Goal: Task Accomplishment & Management: Manage account settings

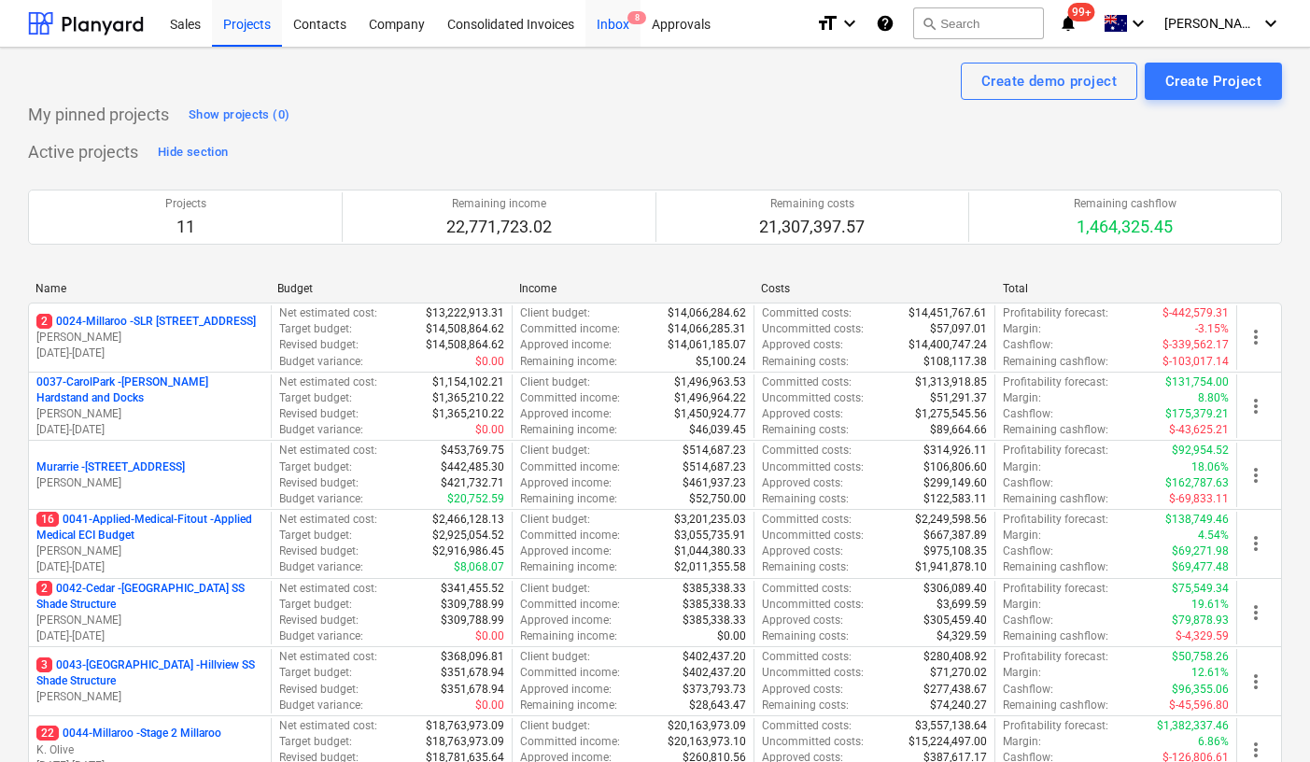
click at [623, 17] on div "Inbox 8" at bounding box center [612, 23] width 55 height 48
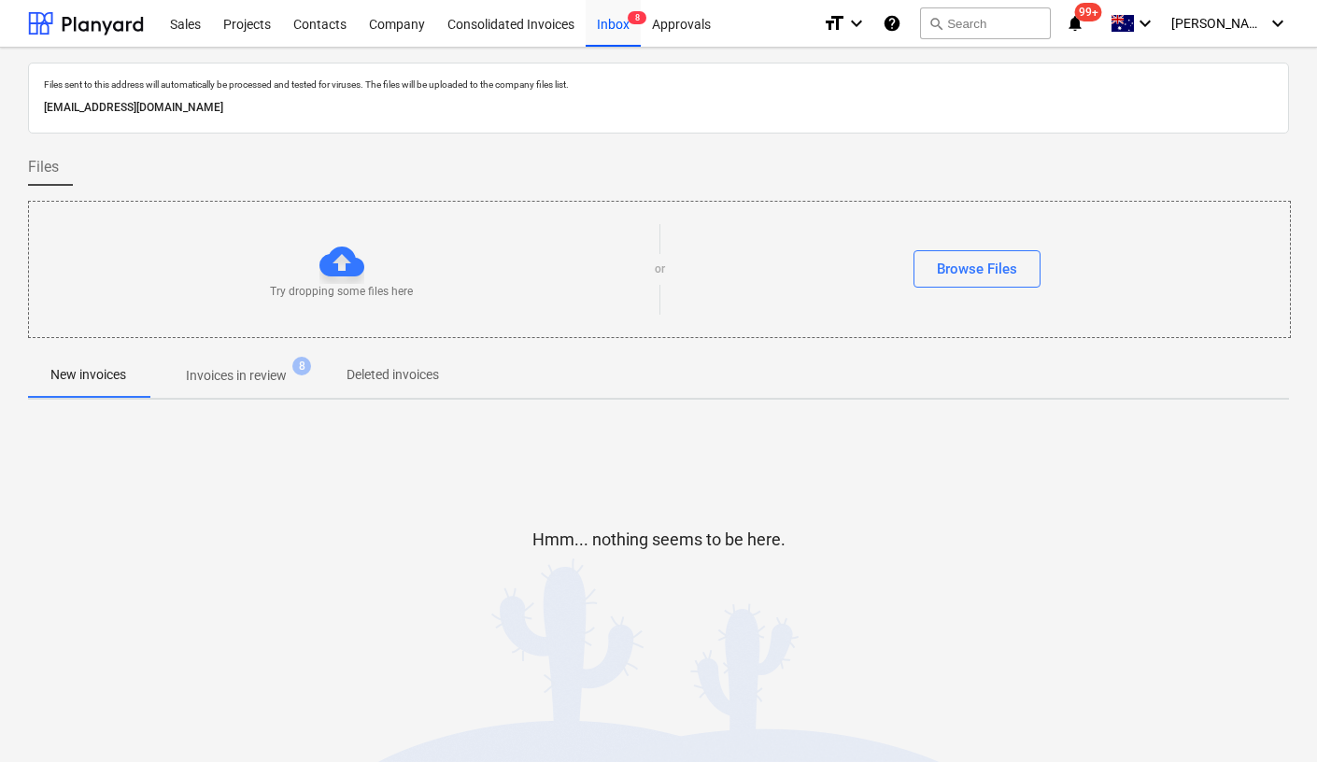
click at [252, 382] on p "Invoices in review" at bounding box center [236, 376] width 101 height 20
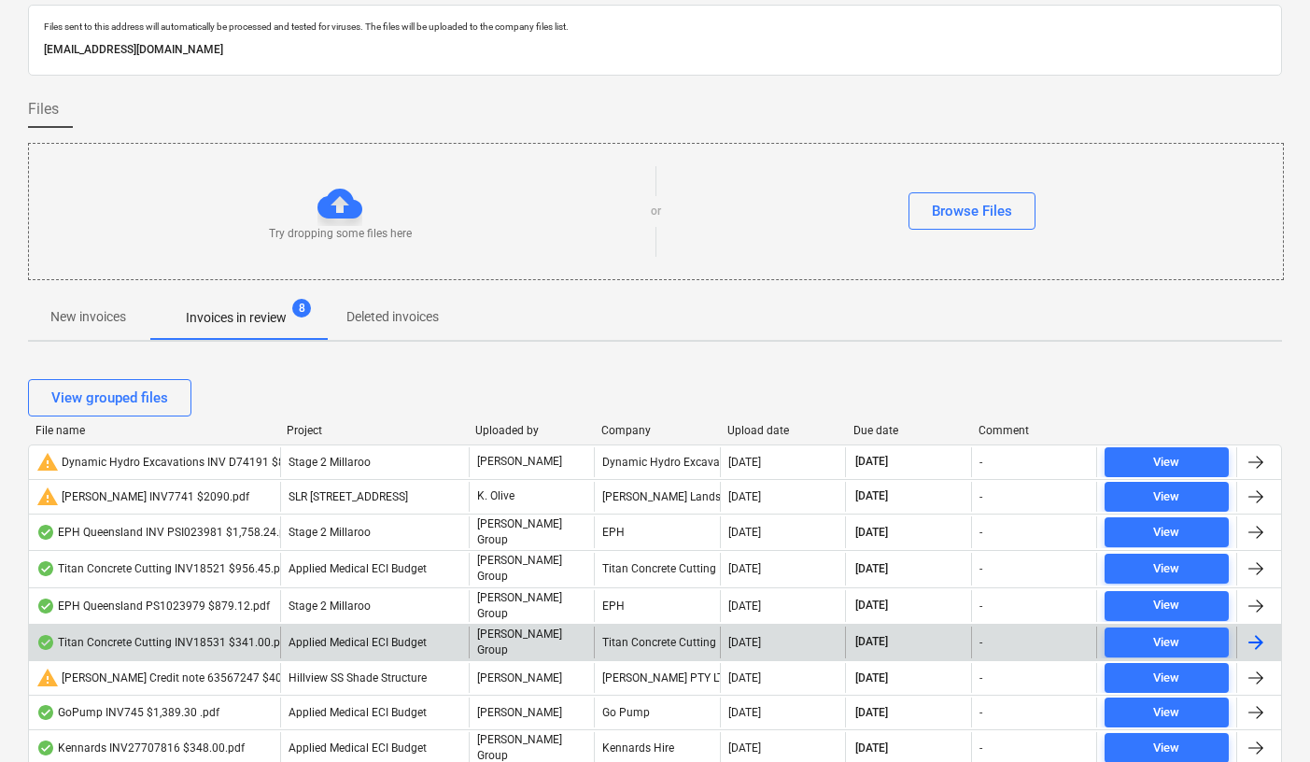
scroll to position [68, 0]
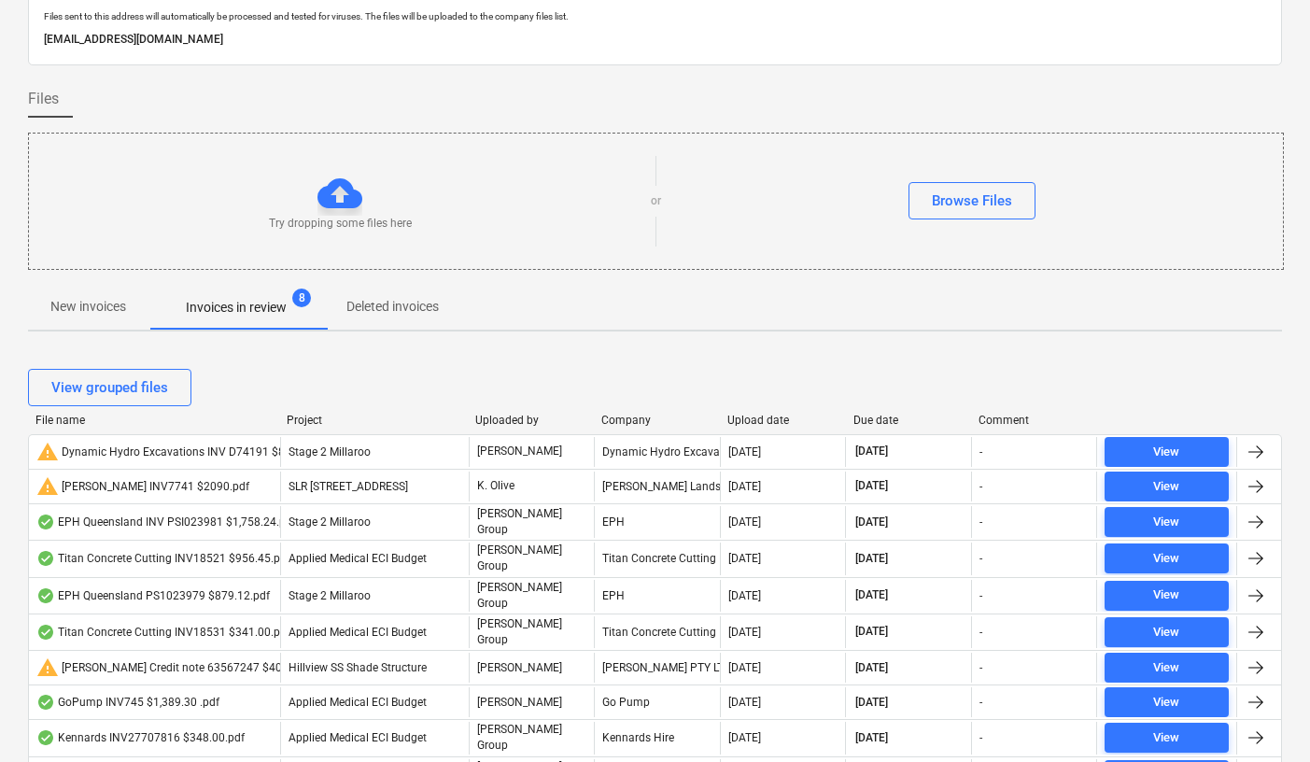
click at [864, 420] on div "Due date" at bounding box center [908, 420] width 111 height 13
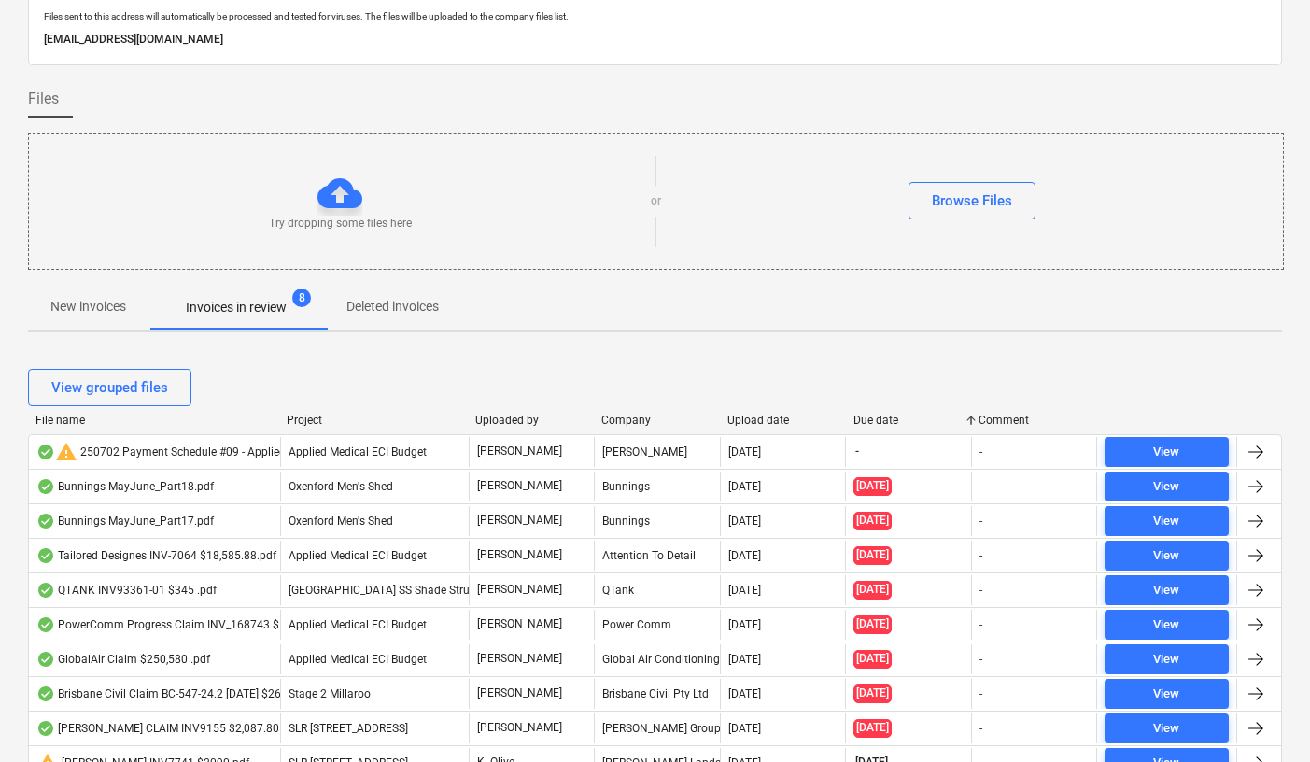
click at [864, 421] on div "Due date" at bounding box center [908, 420] width 111 height 13
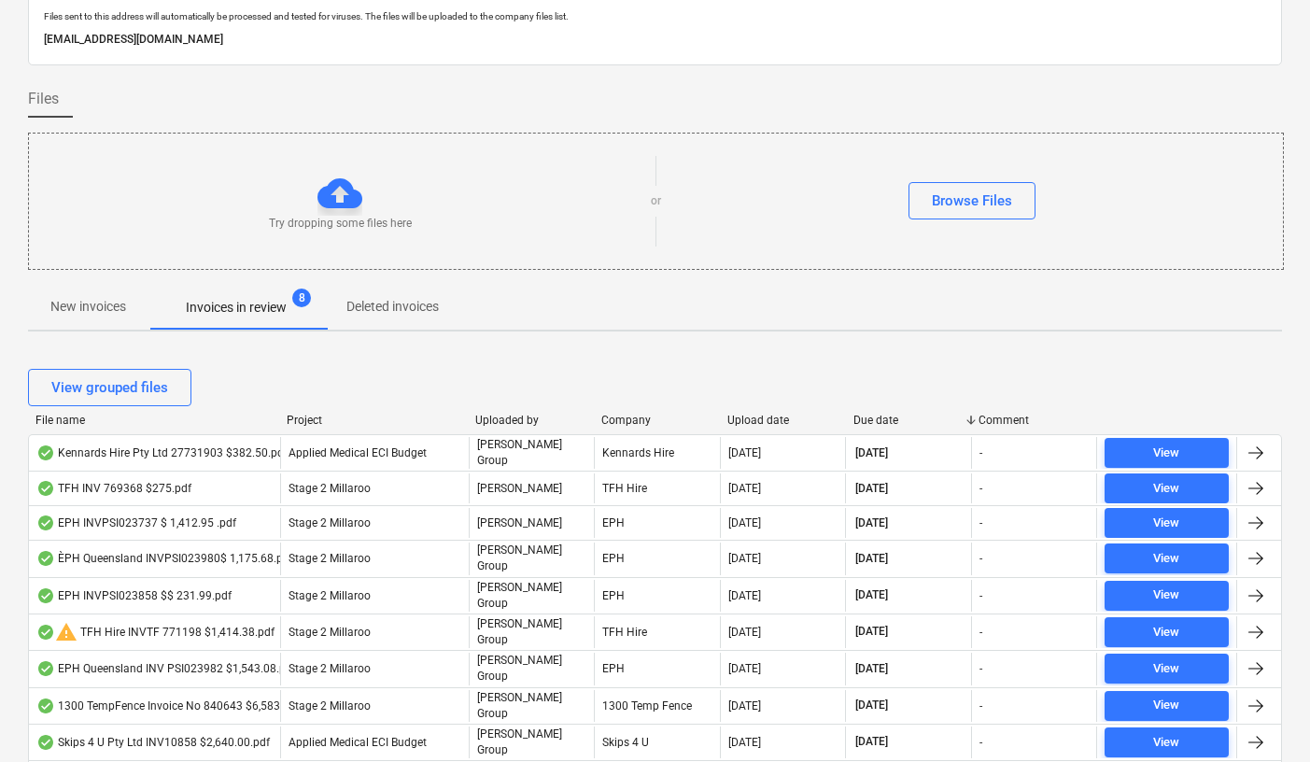
click at [880, 414] on div "Due date" at bounding box center [908, 420] width 111 height 13
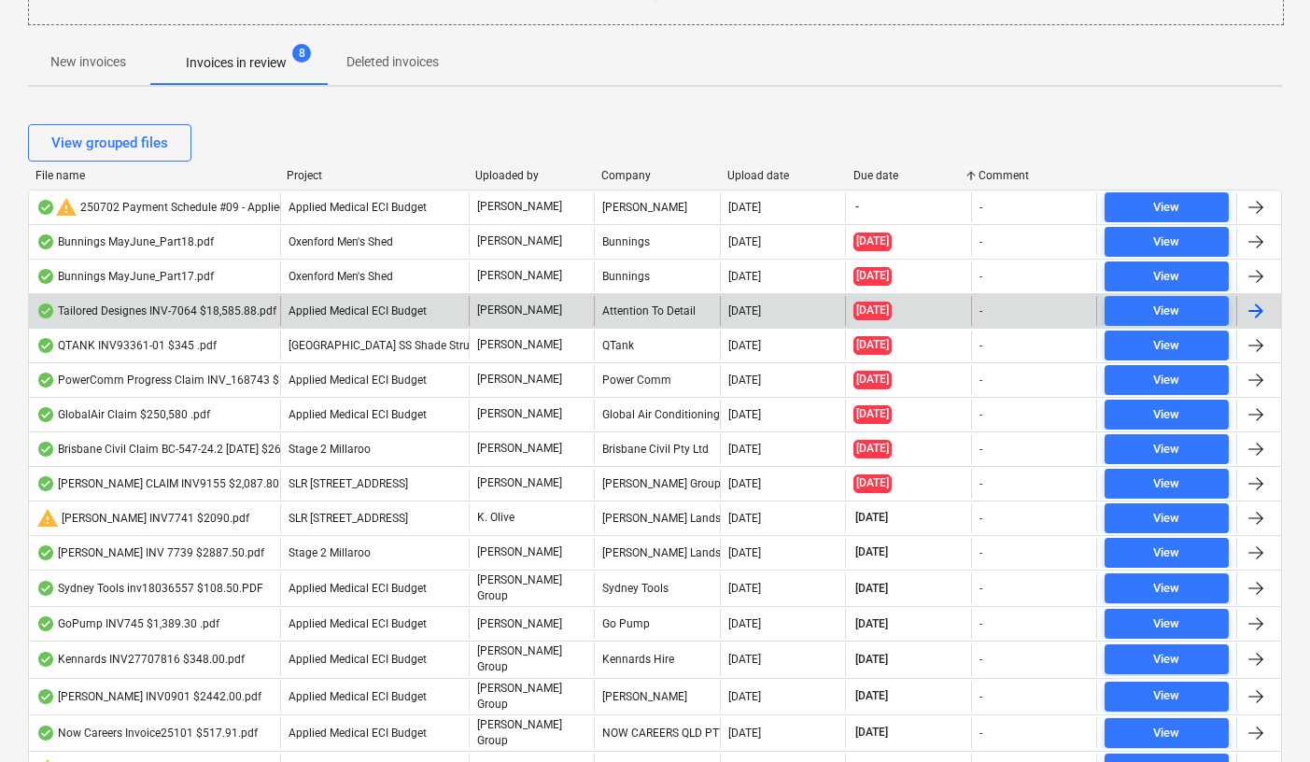
scroll to position [316, 0]
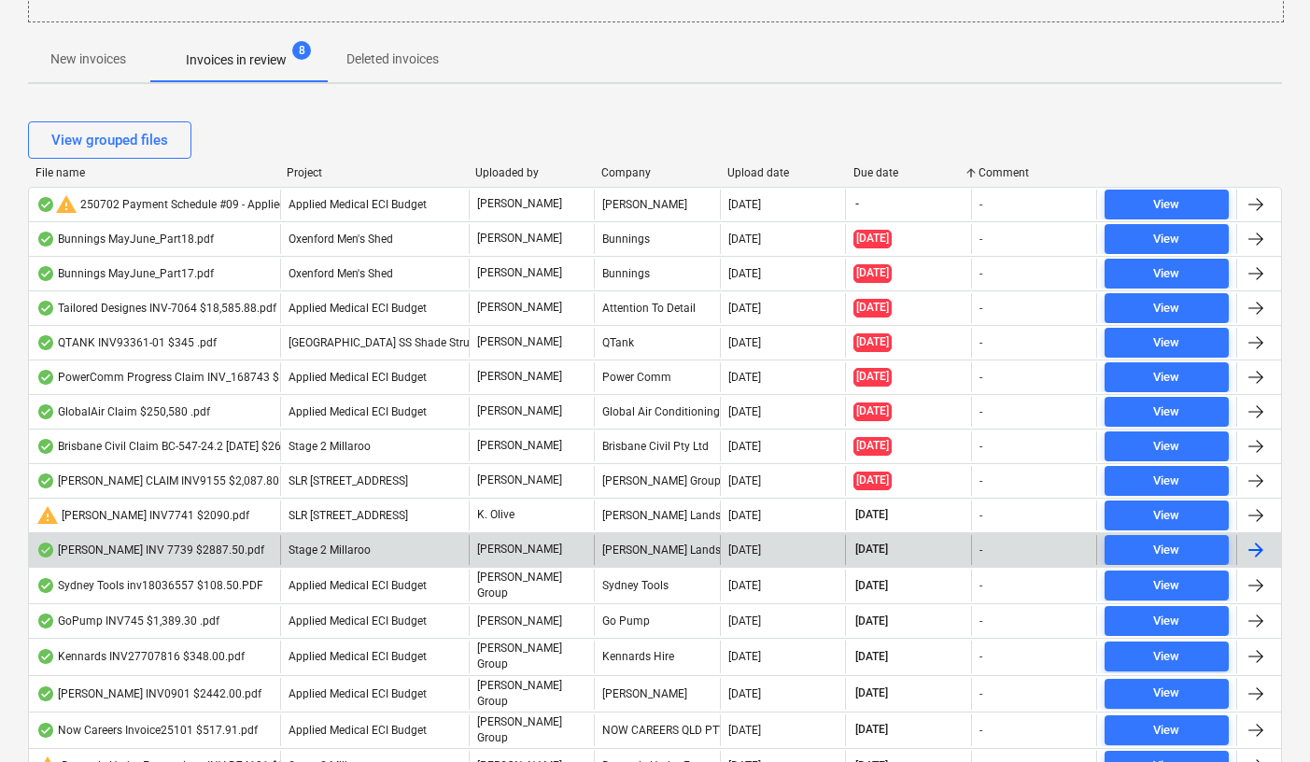
click at [218, 551] on div "[PERSON_NAME] INV 7739 $2887.50.pdf" at bounding box center [150, 549] width 228 height 15
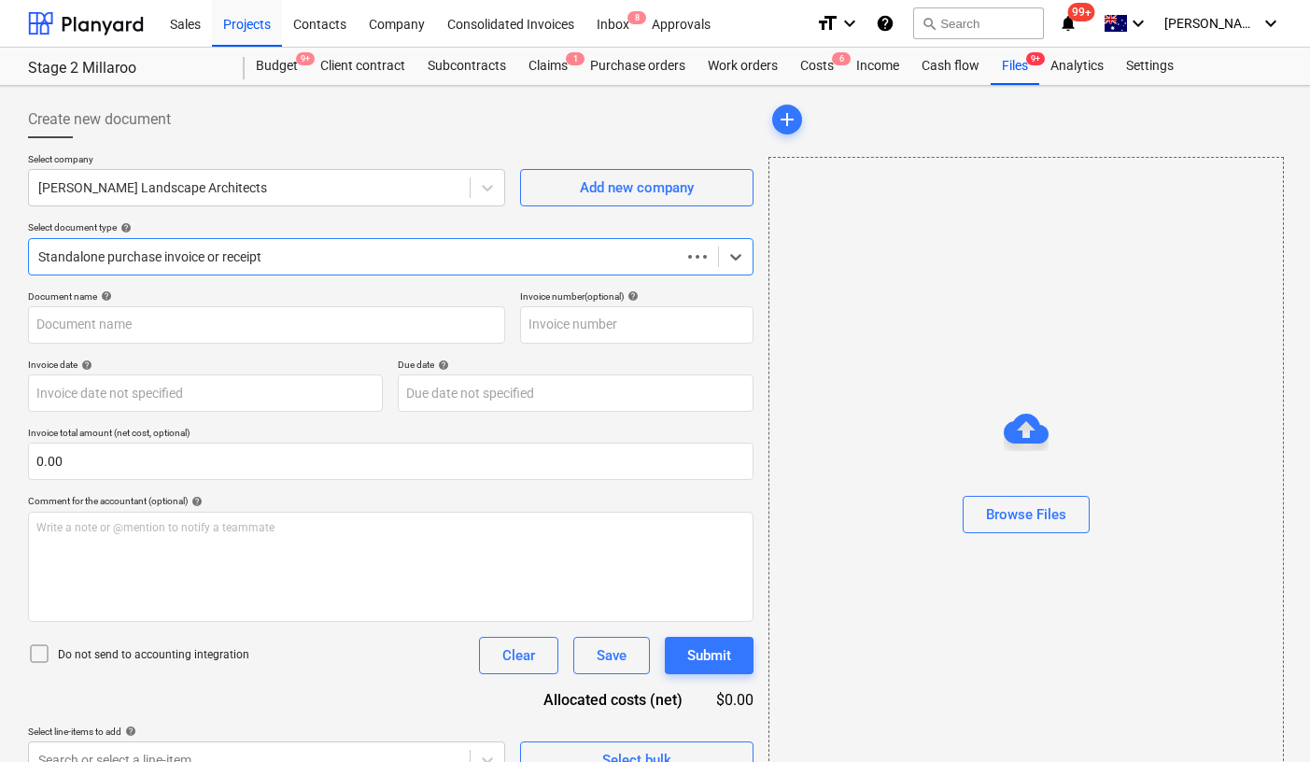
type input "INV-7739"
type input "[DATE]"
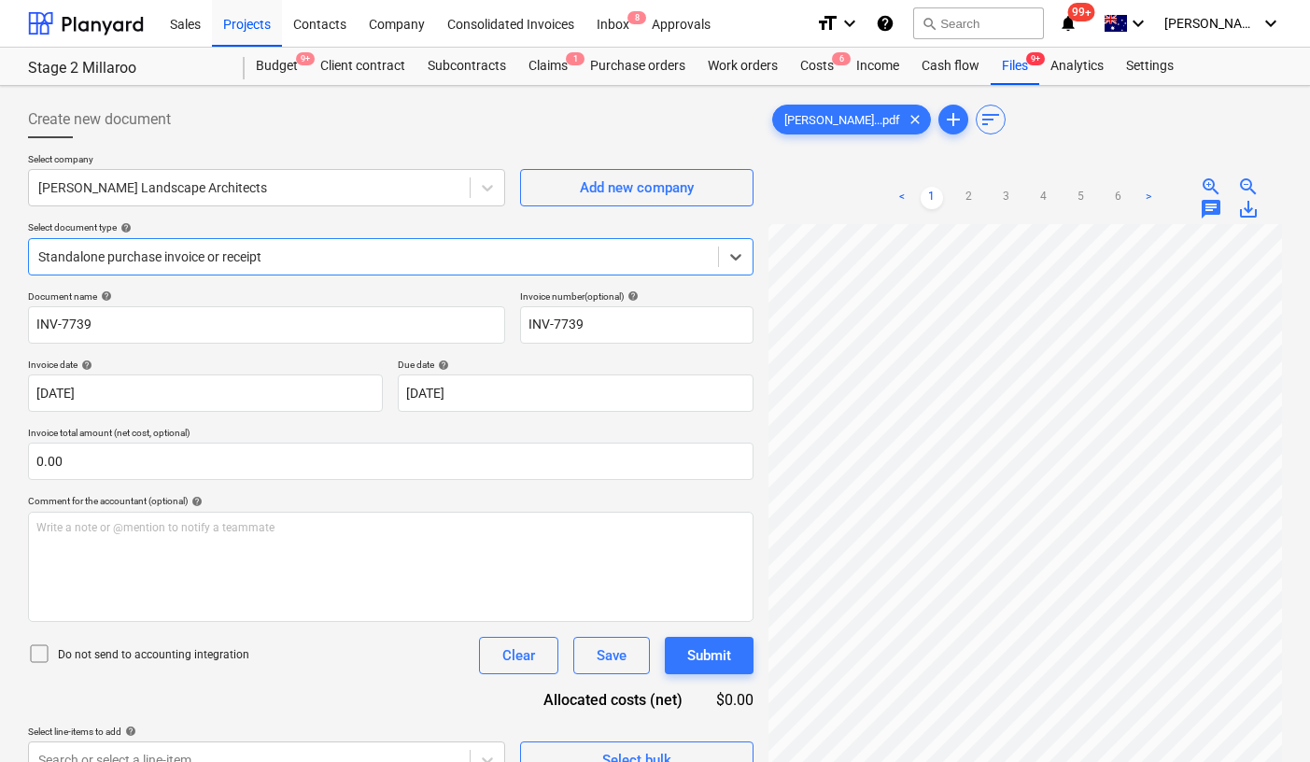
scroll to position [8, 68]
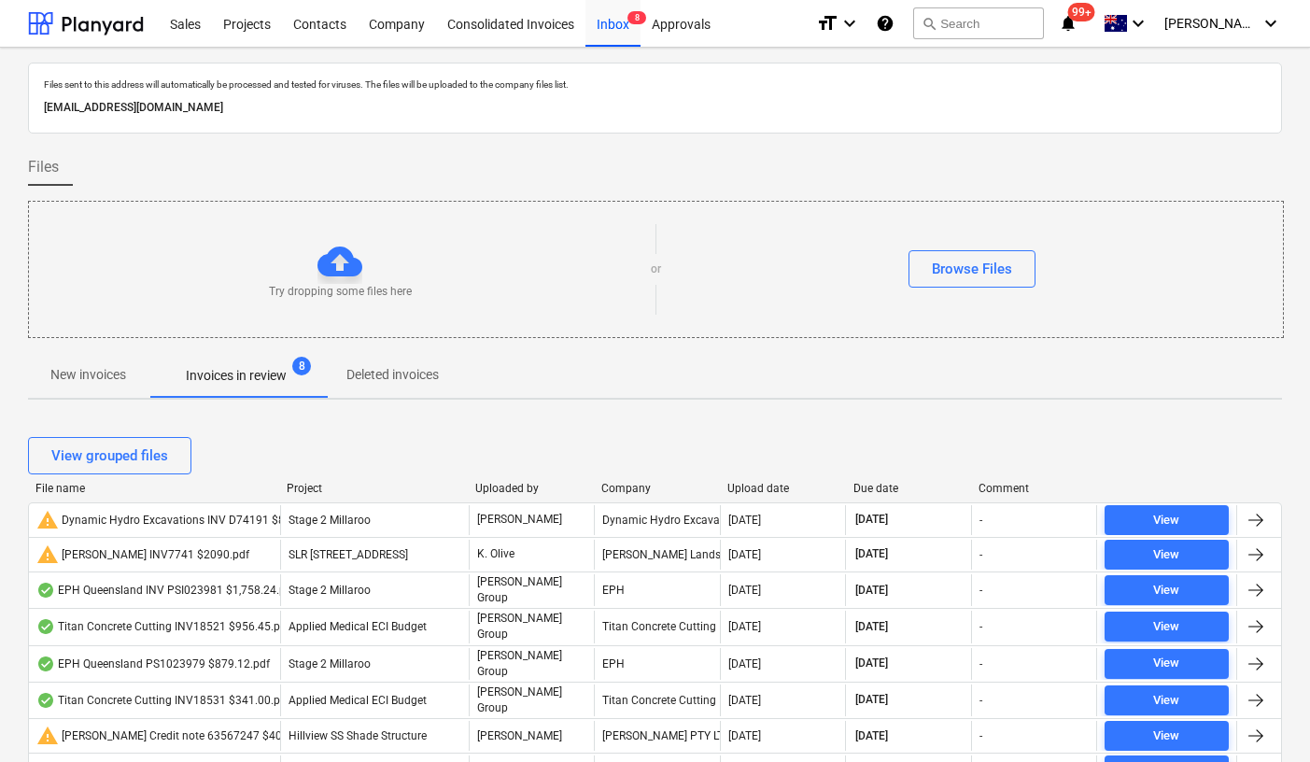
scroll to position [316, 0]
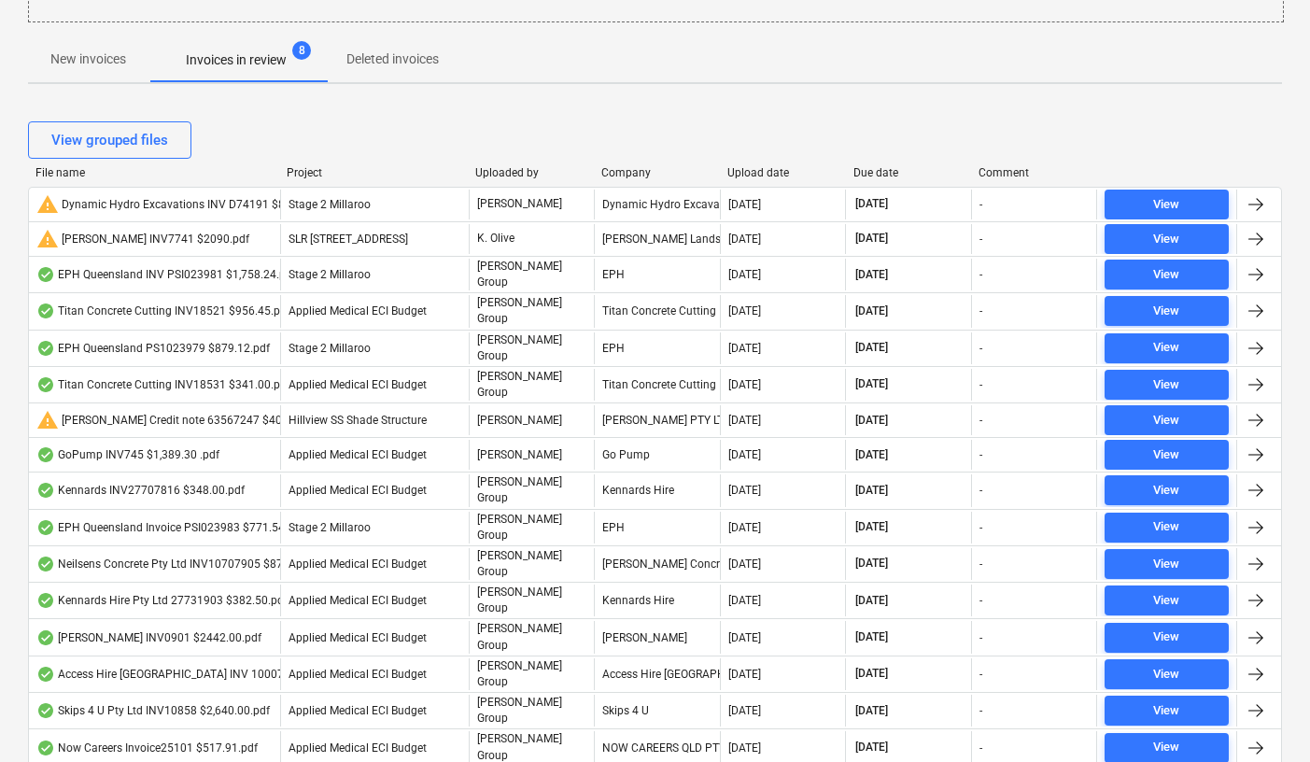
click at [877, 171] on div "Due date" at bounding box center [908, 172] width 111 height 13
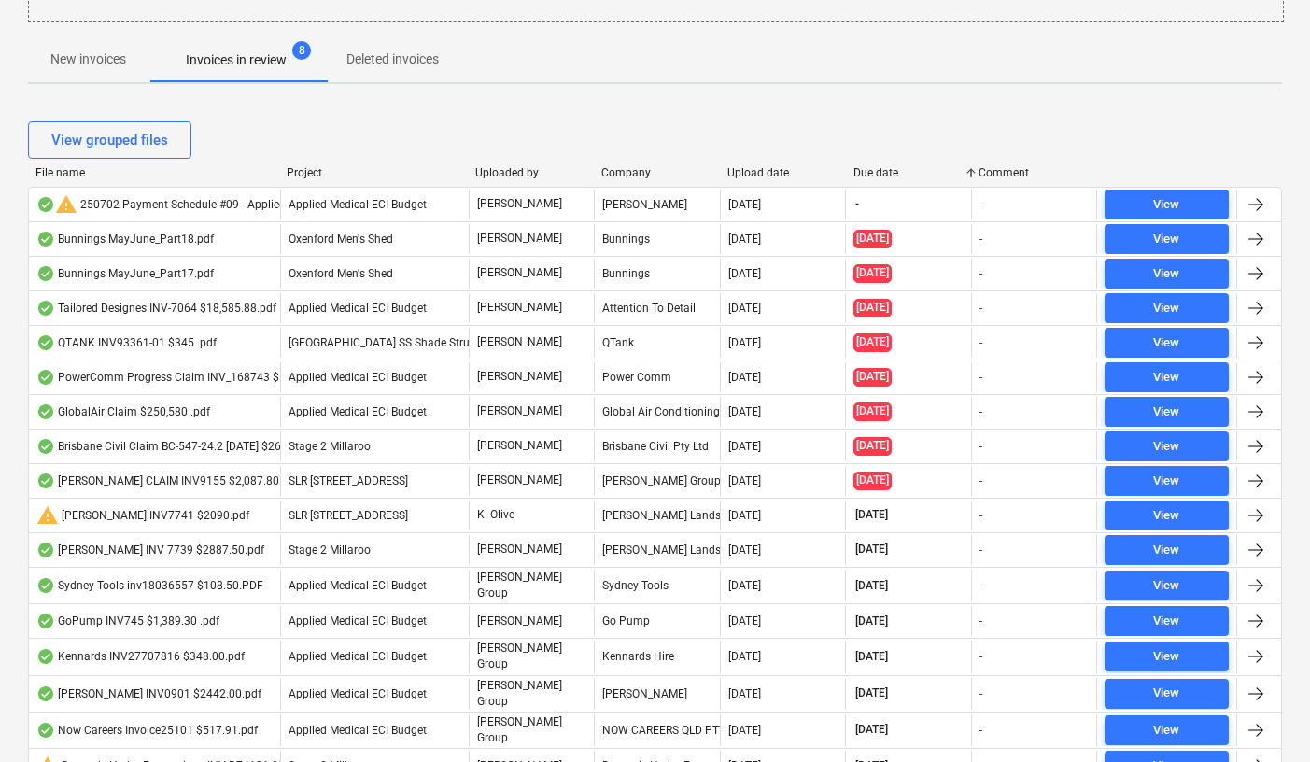
click at [877, 171] on div "Due date" at bounding box center [908, 172] width 111 height 13
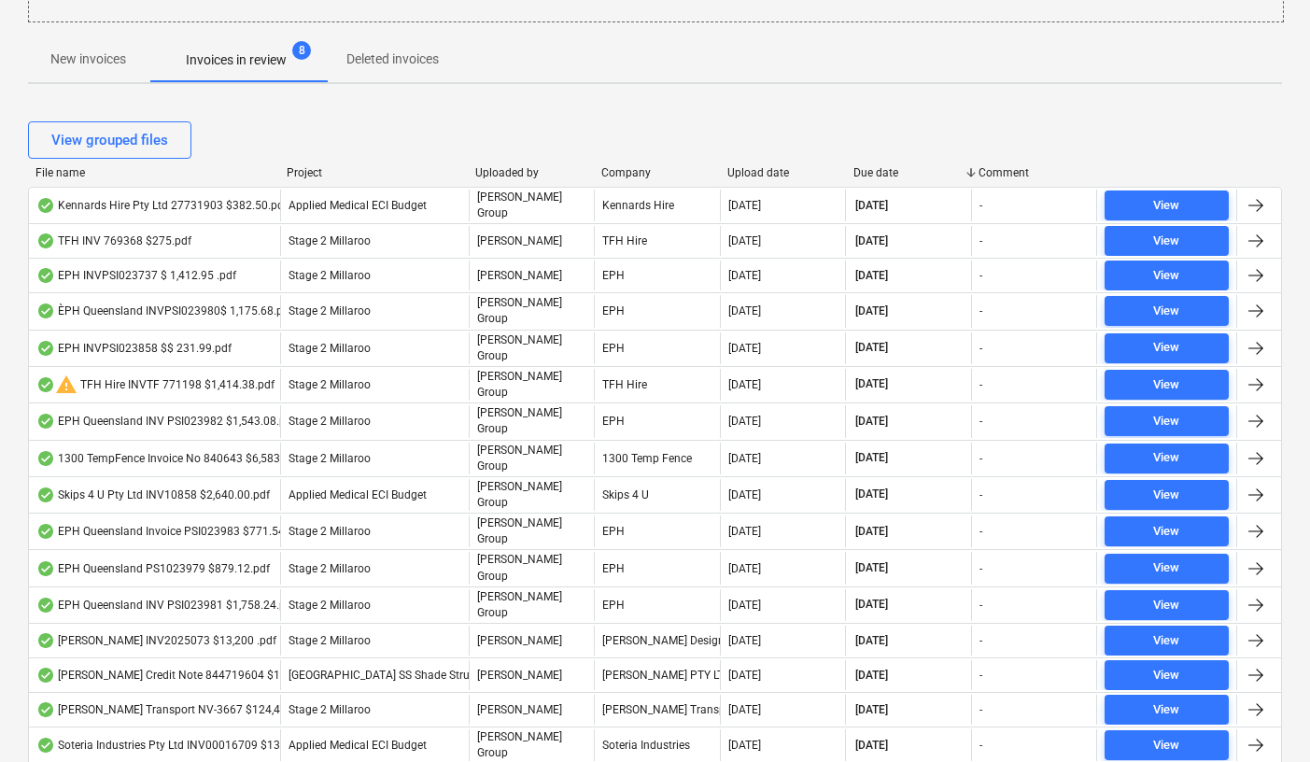
click at [882, 167] on div "Due date" at bounding box center [908, 172] width 111 height 13
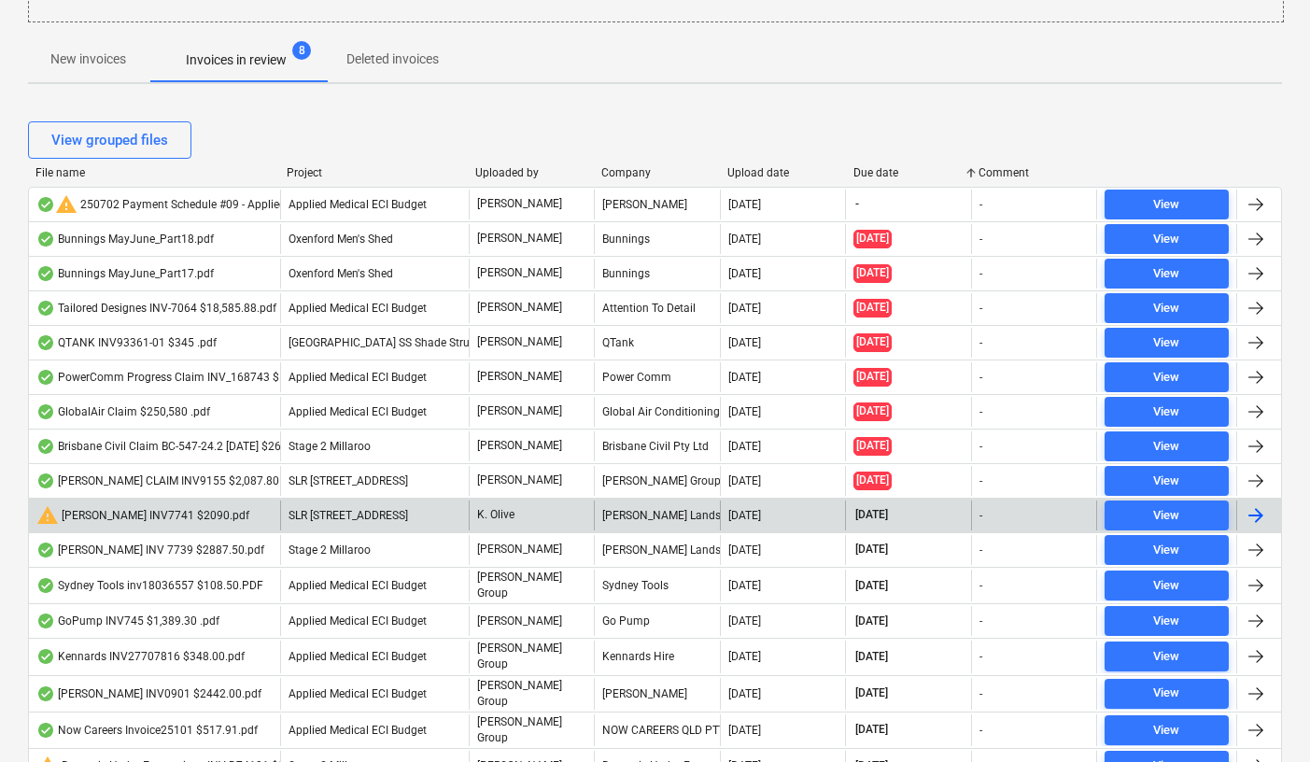
click at [143, 521] on div "warning [PERSON_NAME] INV7741 $2090.pdf" at bounding box center [142, 515] width 213 height 22
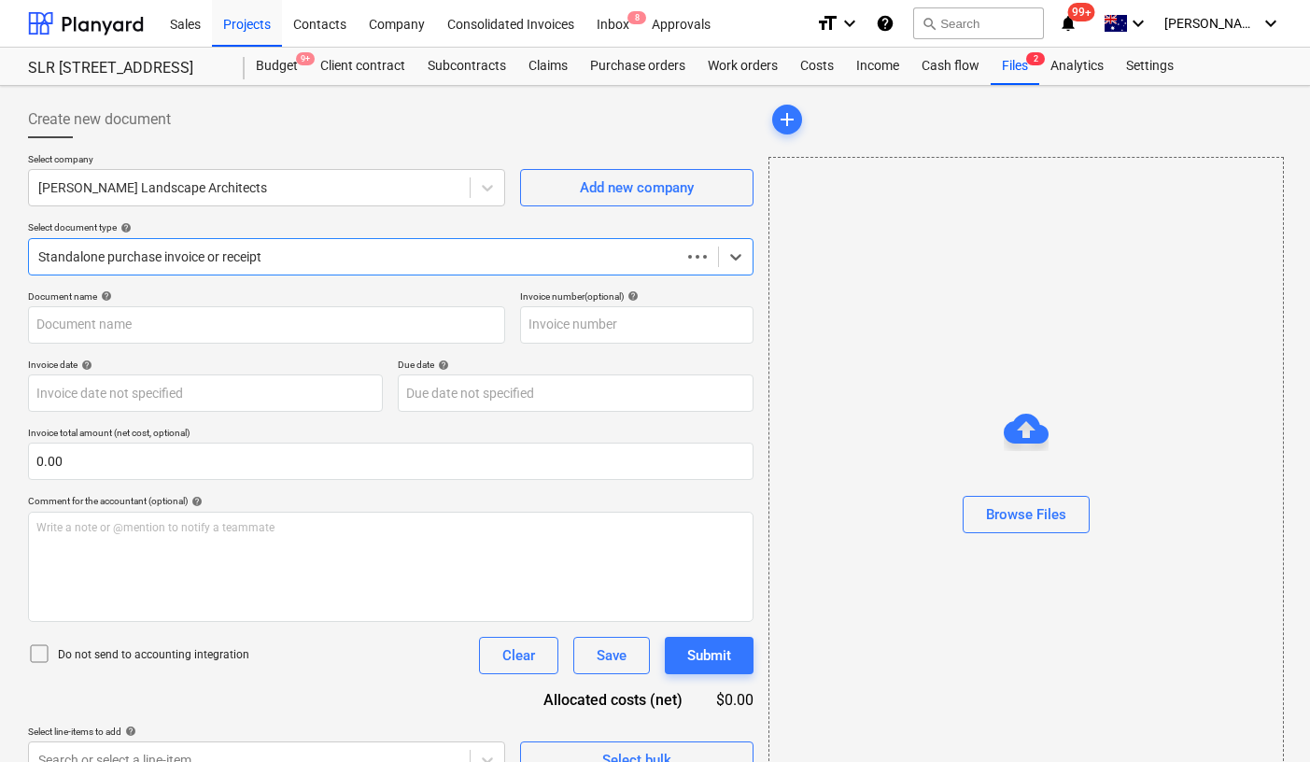
type input "INV-7741"
type input "[DATE]"
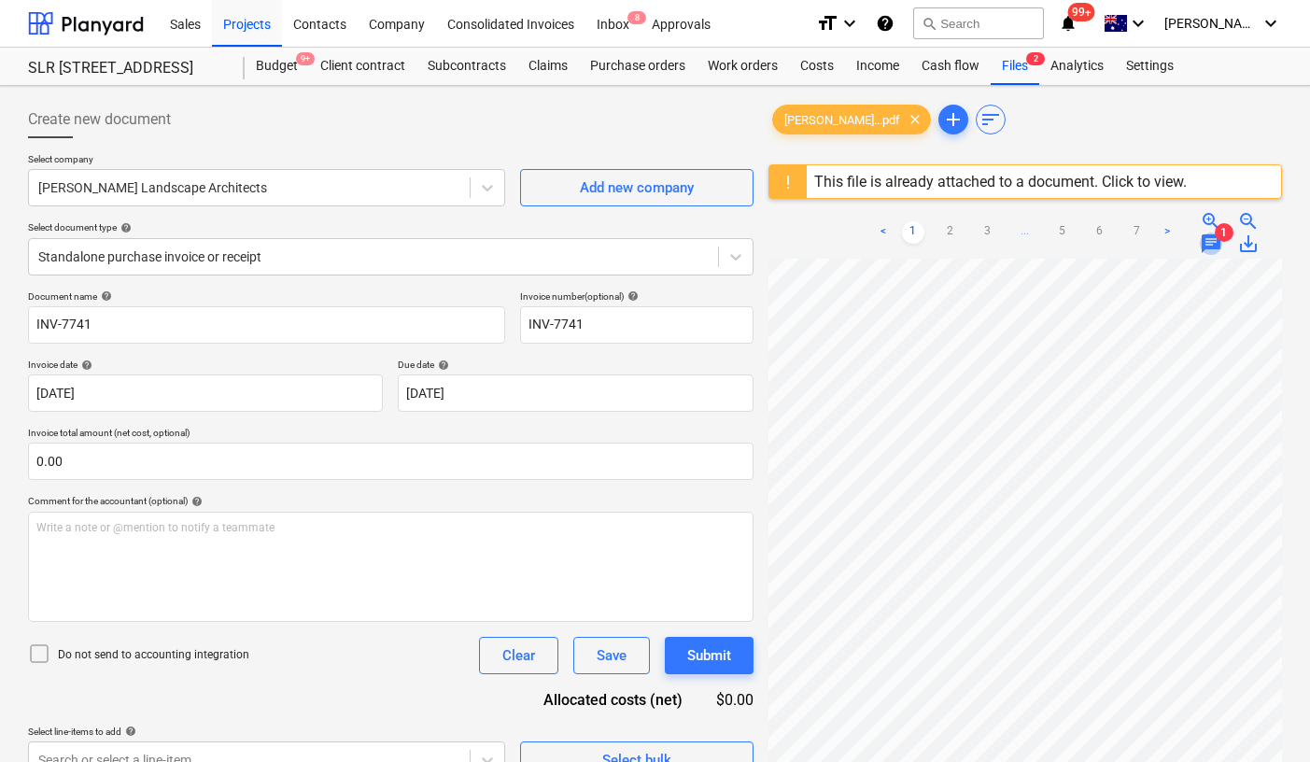
click at [1209, 241] on span "chat" at bounding box center [1211, 243] width 22 height 22
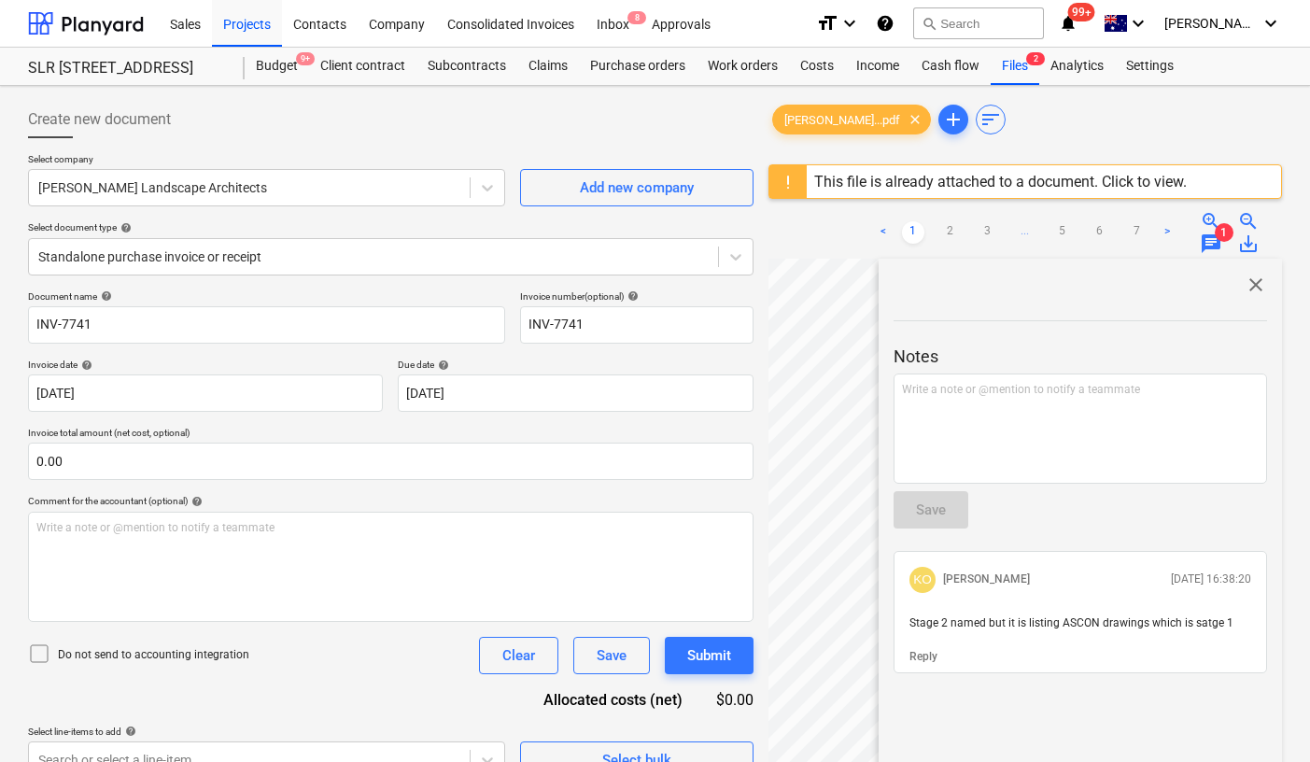
click at [1252, 283] on span "close" at bounding box center [1256, 285] width 22 height 22
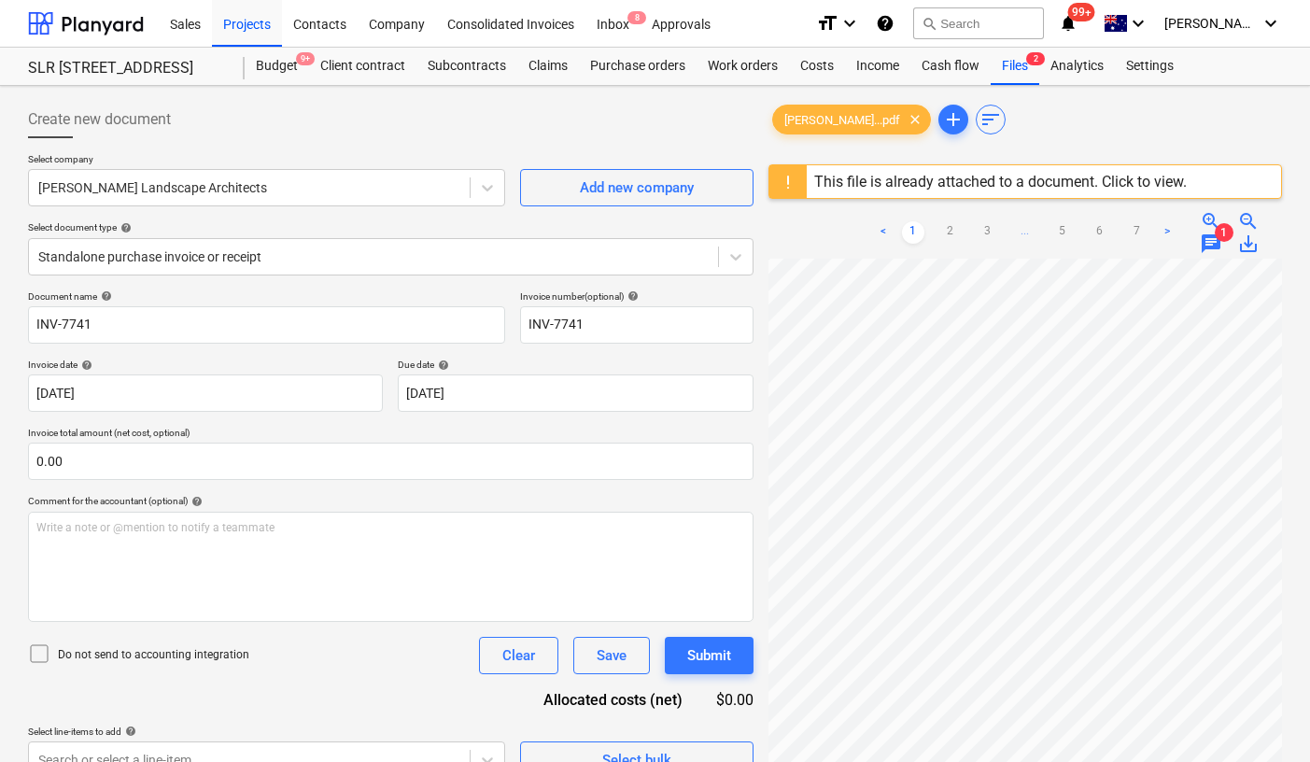
scroll to position [85, 0]
click at [1212, 242] on span "chat" at bounding box center [1211, 243] width 22 height 22
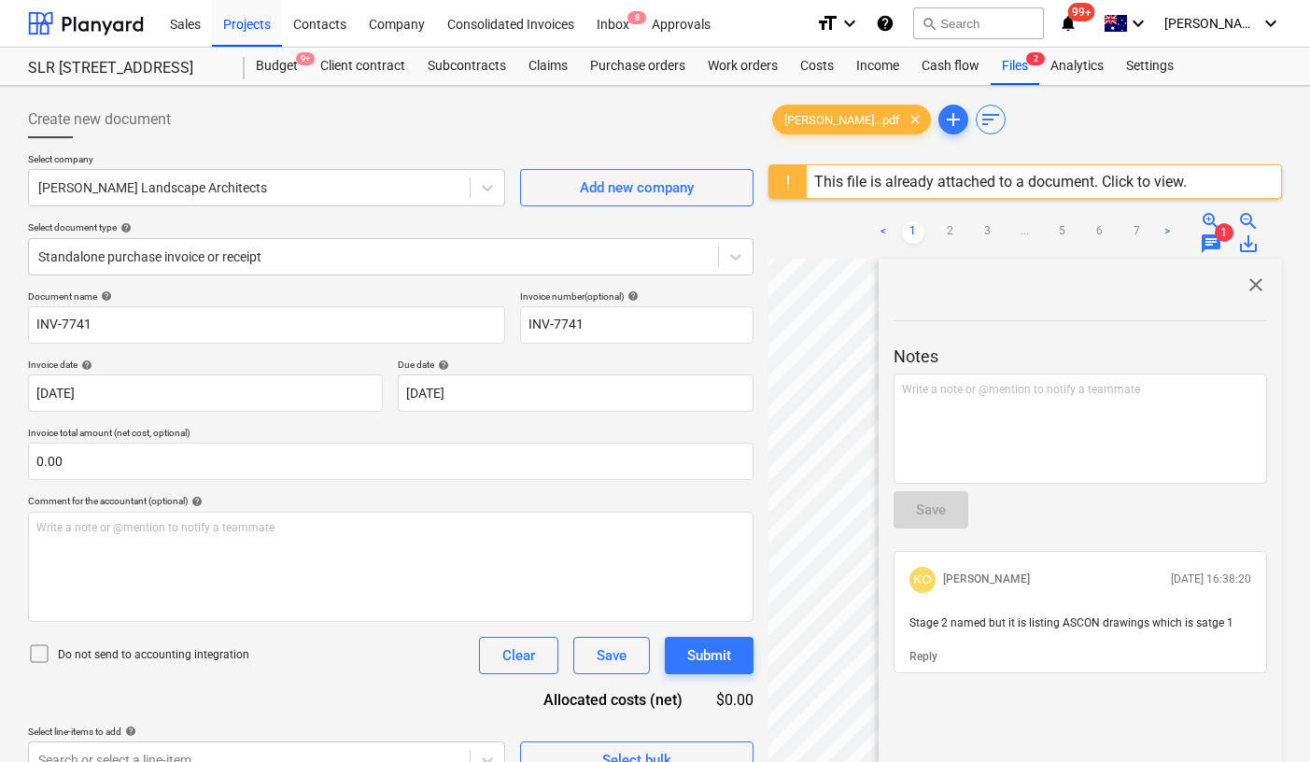
click at [1246, 286] on span "close" at bounding box center [1256, 285] width 22 height 22
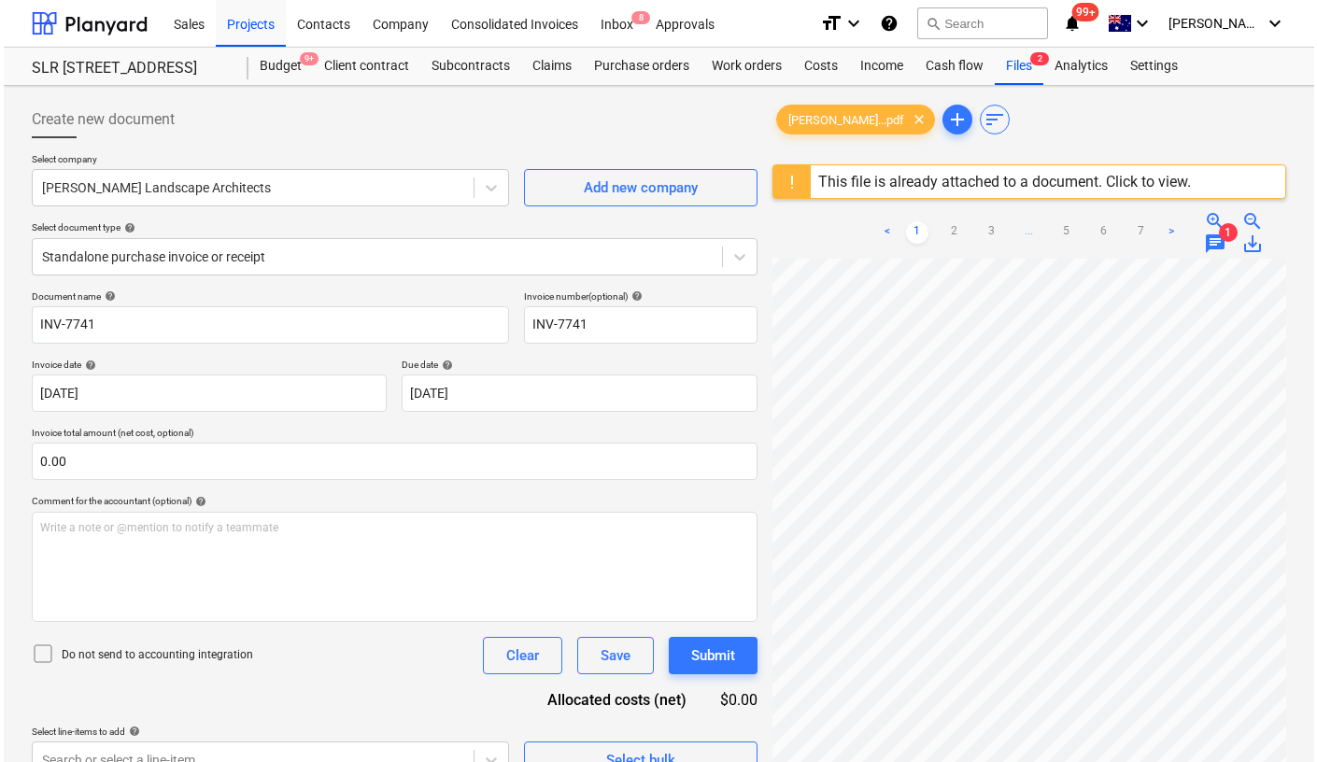
scroll to position [141, 0]
click at [1247, 242] on span "save_alt" at bounding box center [1248, 243] width 22 height 22
click at [425, 132] on div "Create new document" at bounding box center [390, 119] width 725 height 37
click at [995, 24] on button "search Search" at bounding box center [978, 23] width 131 height 32
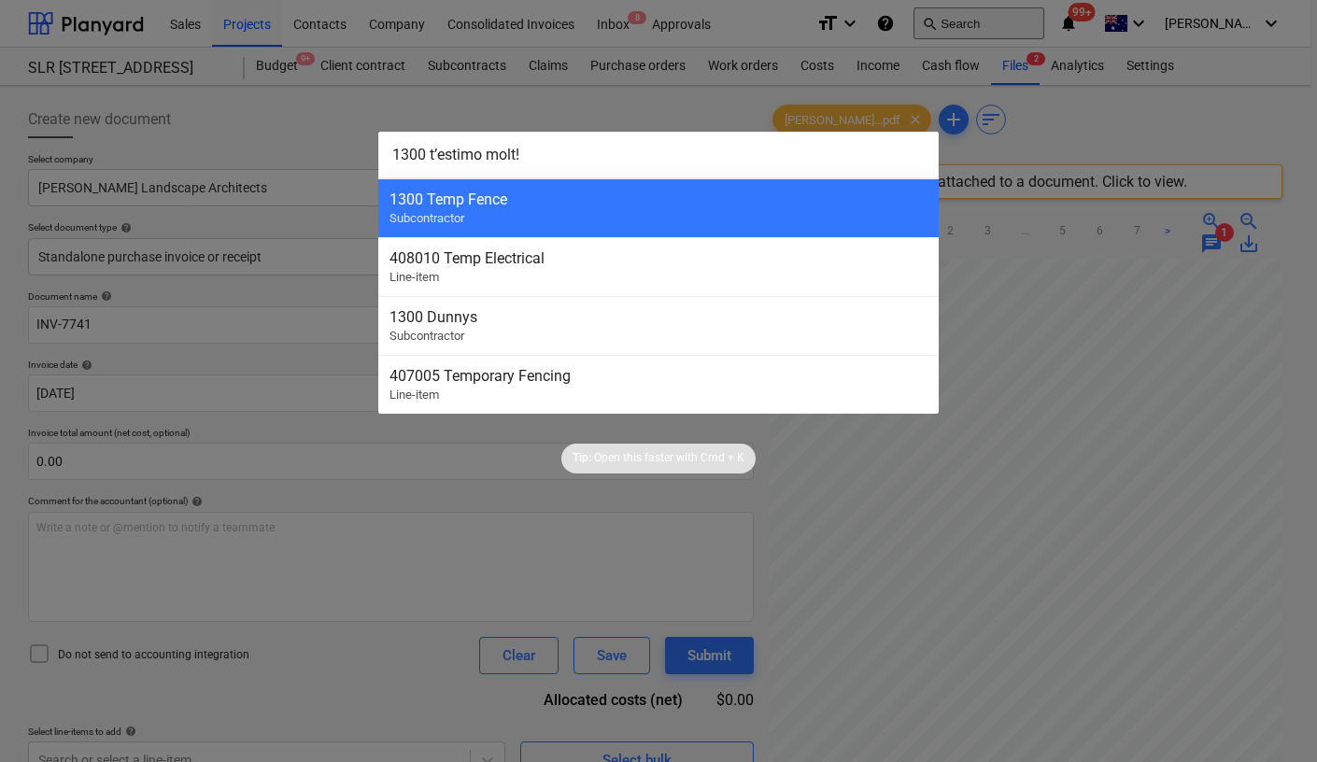
drag, startPoint x: 995, startPoint y: 24, endPoint x: 492, endPoint y: 216, distance: 538.4
click at [492, 414] on div "Tip: Open this faster with Cmd + K" at bounding box center [658, 444] width 1317 height 60
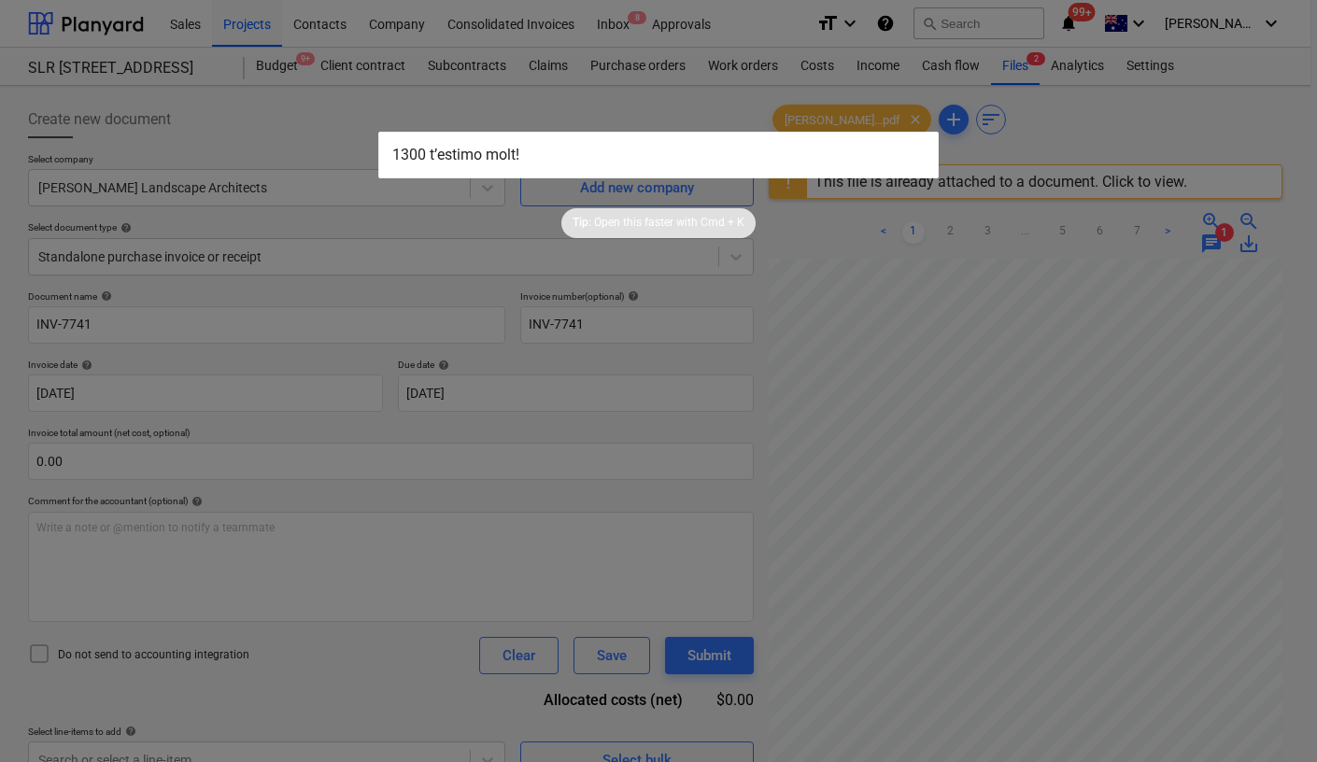
drag, startPoint x: 589, startPoint y: 155, endPoint x: 232, endPoint y: 155, distance: 357.6
click at [232, 155] on div "1300 t’estimo molt! Tip: Open this faster with Cmd + K" at bounding box center [658, 381] width 1317 height 762
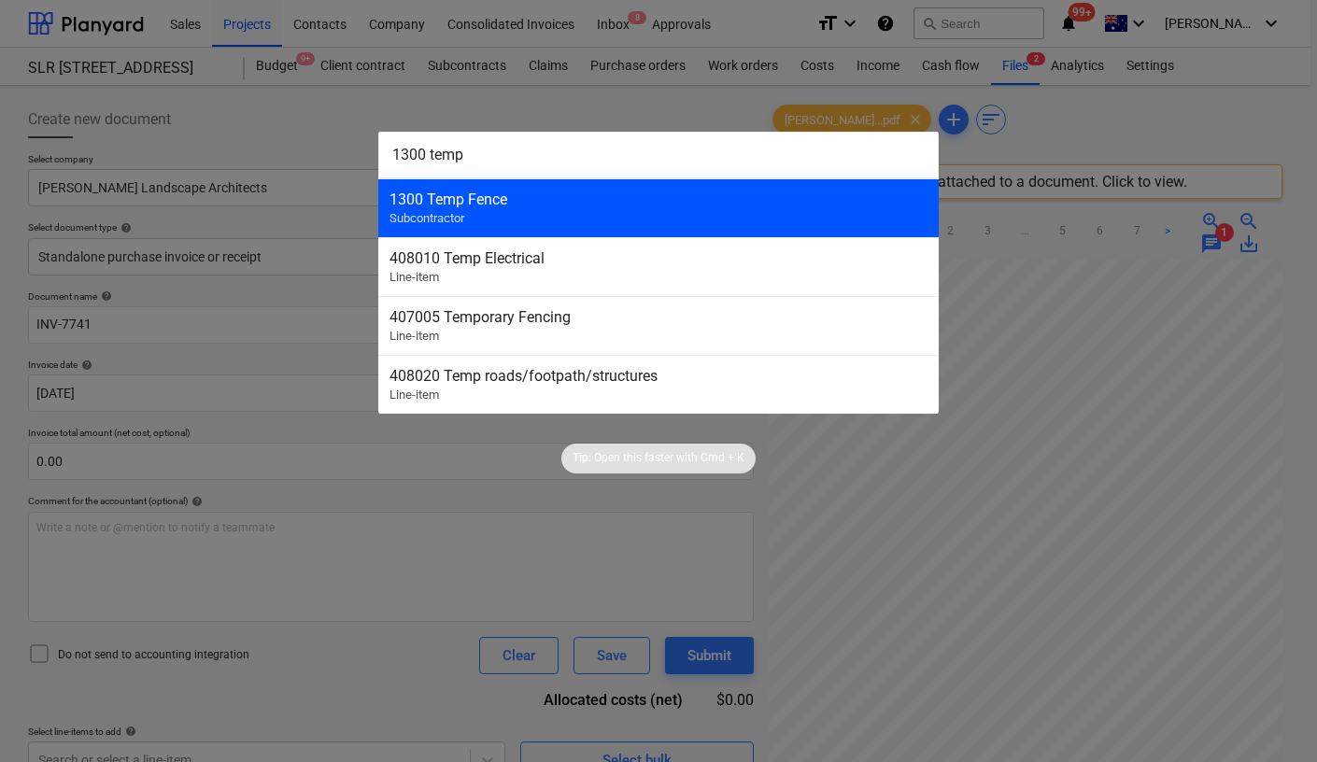
type input "1300 temp"
click at [460, 218] on span "Subcontractor" at bounding box center [426, 218] width 75 height 14
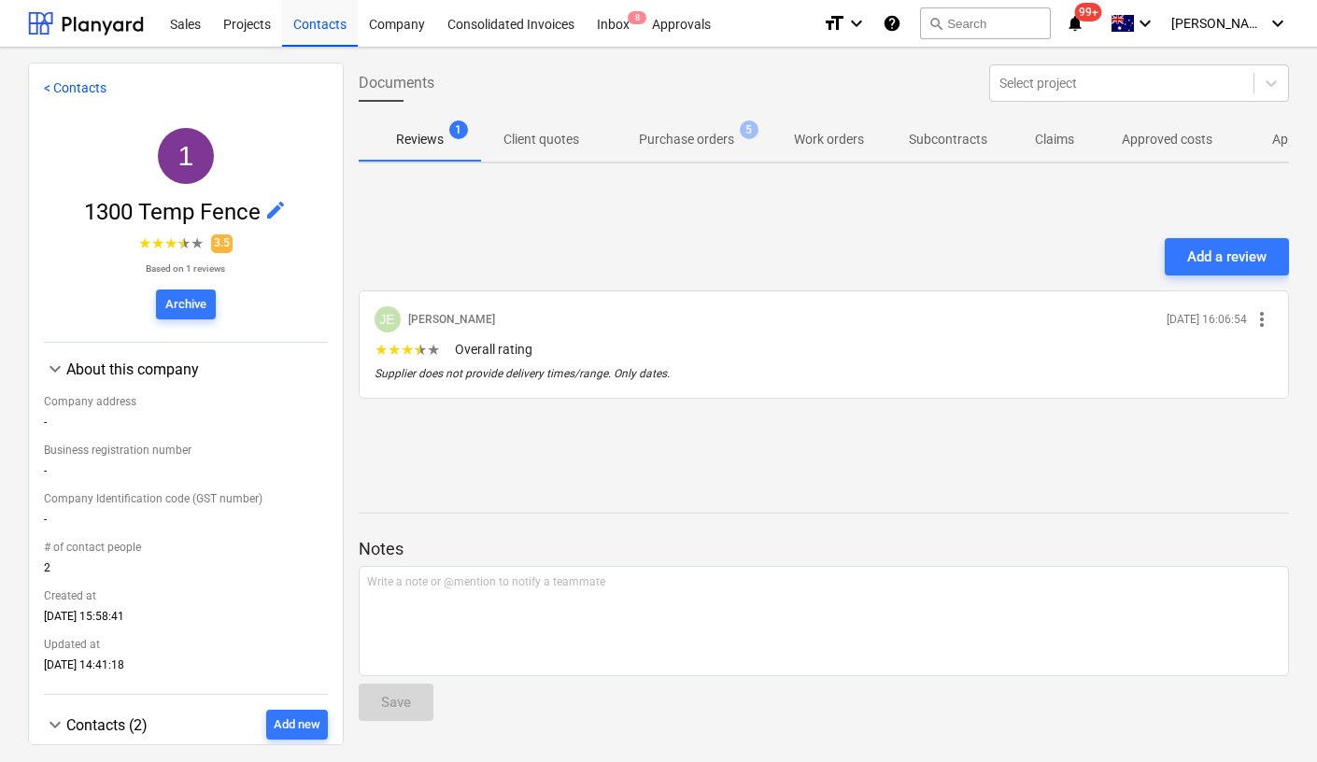
click at [1251, 140] on span "Approved other costs 27" at bounding box center [1333, 139] width 199 height 34
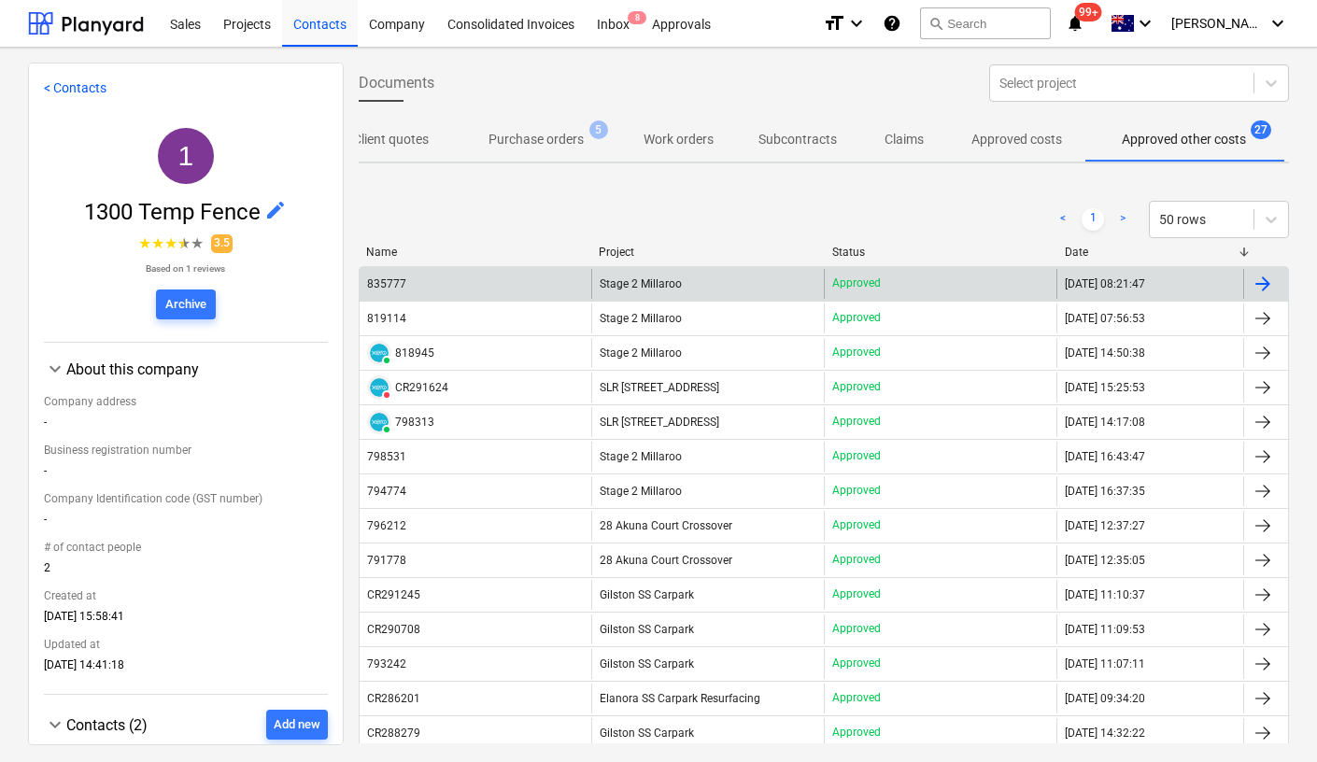
scroll to position [0, 151]
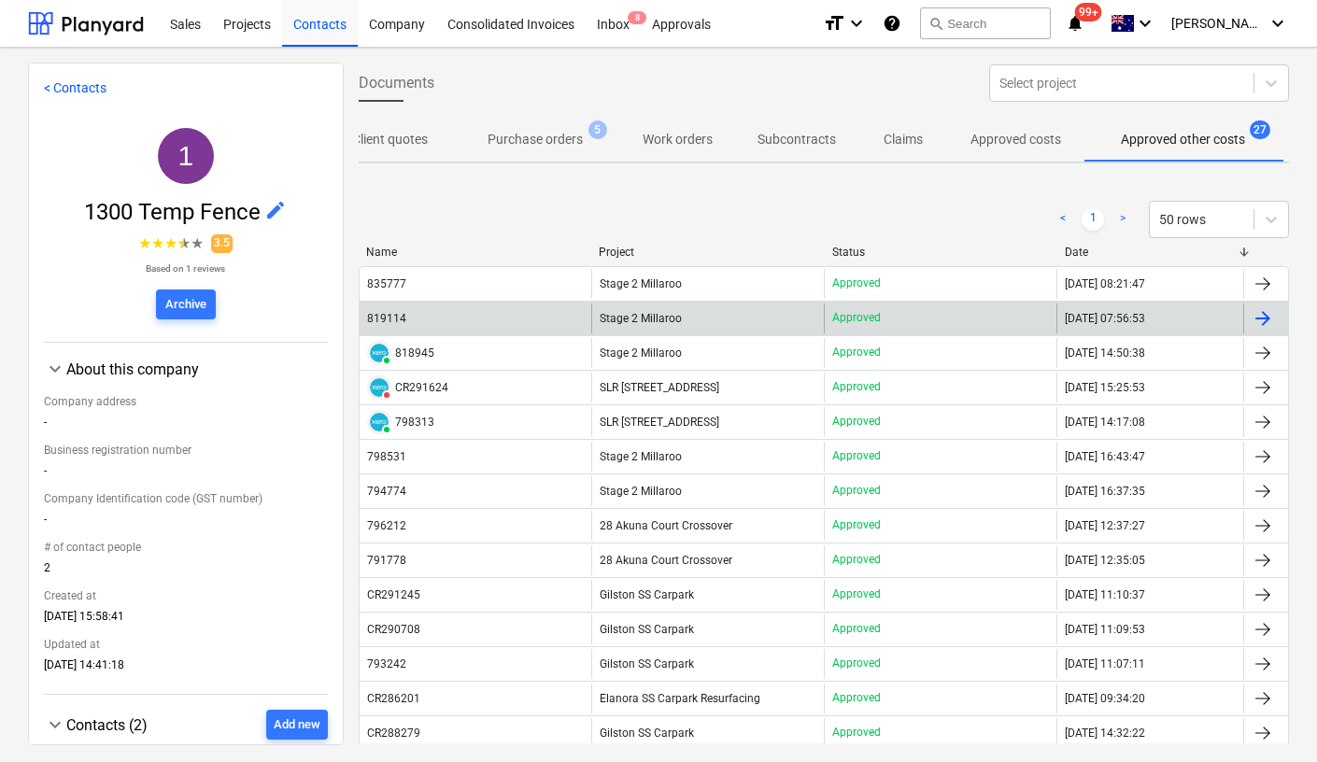
click at [417, 317] on div "819114" at bounding box center [475, 318] width 232 height 30
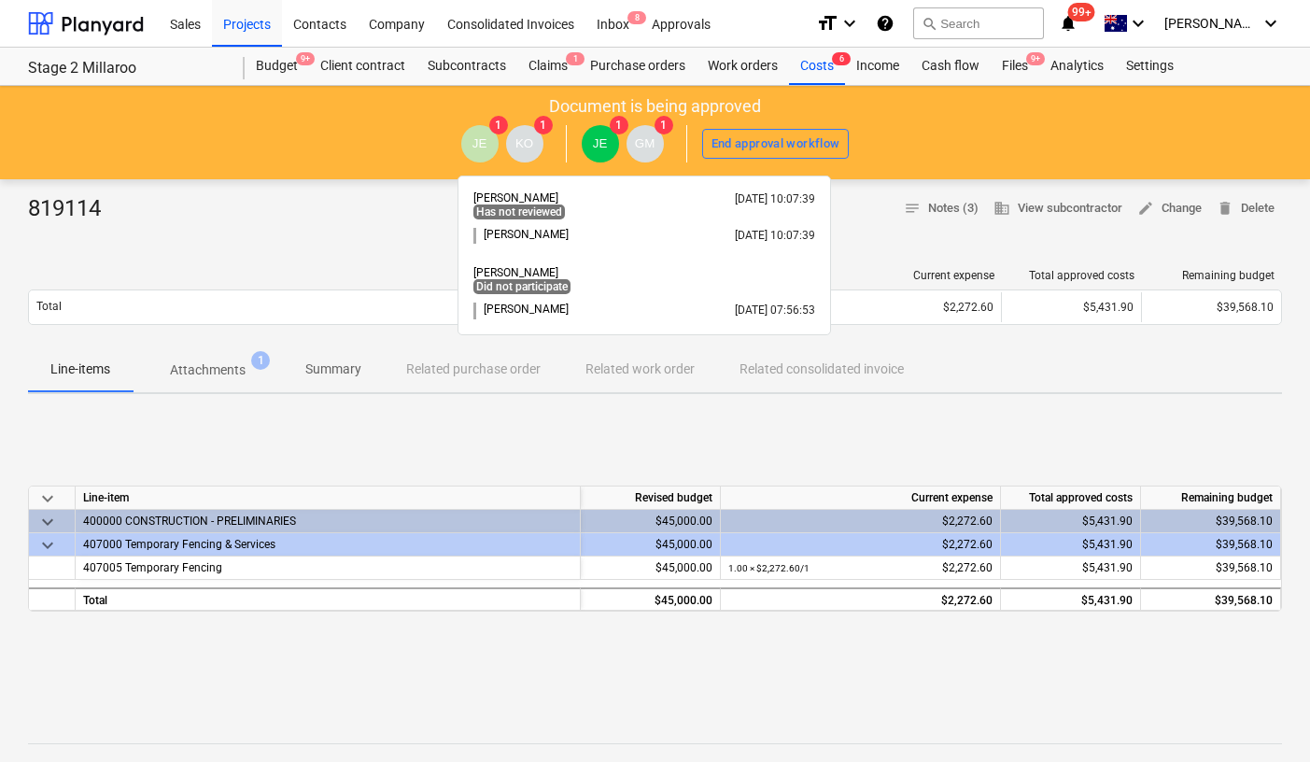
click at [644, 150] on span "GM" at bounding box center [645, 143] width 37 height 37
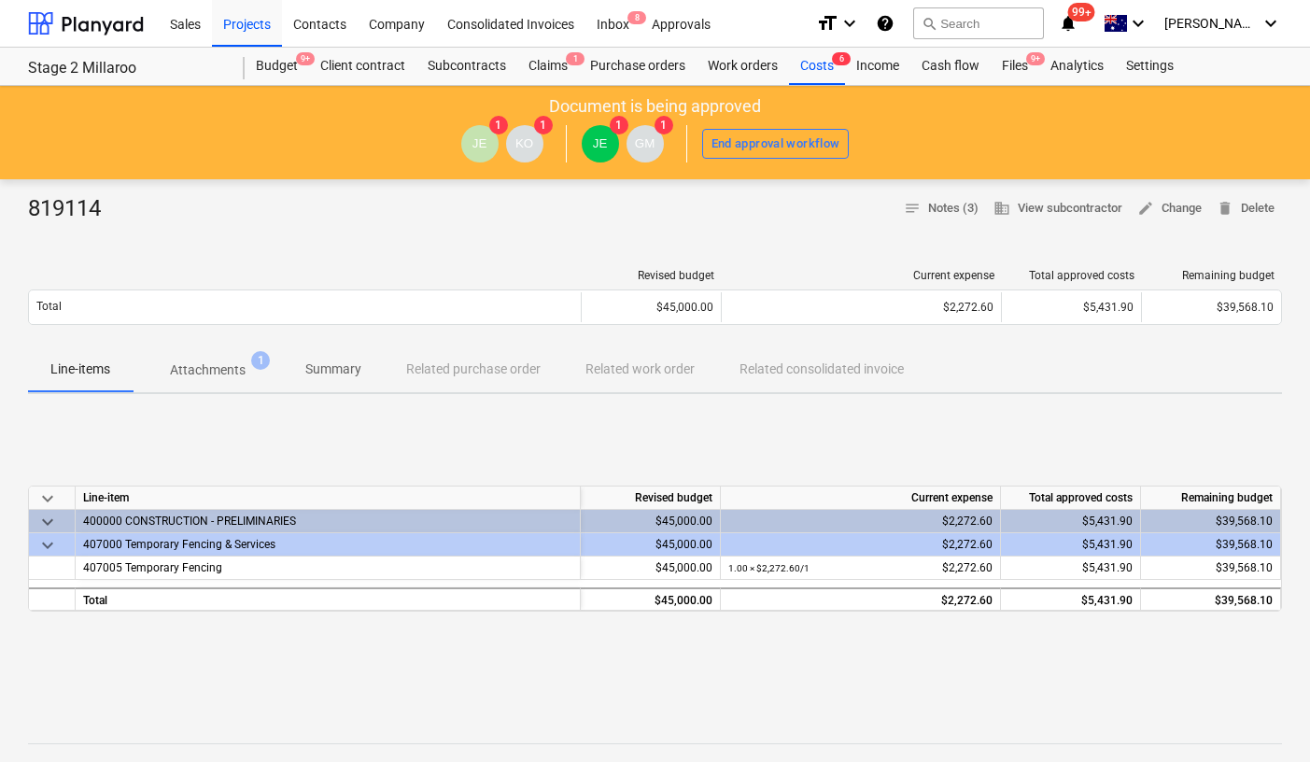
click at [264, 430] on div "keyboard_arrow_down Line-item Revised budget Current expense Total approved cos…" at bounding box center [655, 549] width 1254 height 280
click at [225, 368] on p "Attachments" at bounding box center [208, 370] width 76 height 20
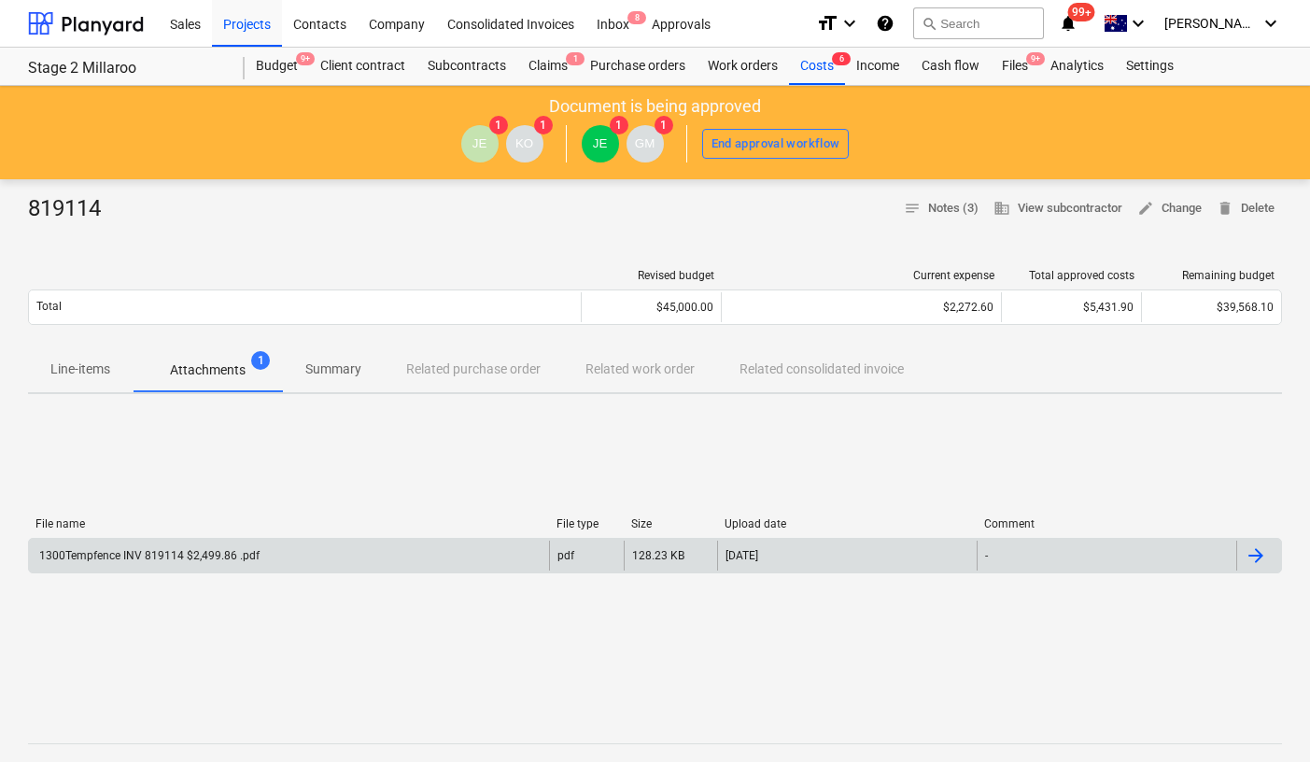
click at [223, 551] on div "1300Tempfence INV 819114 $2,499.86 .pdf" at bounding box center [147, 555] width 223 height 13
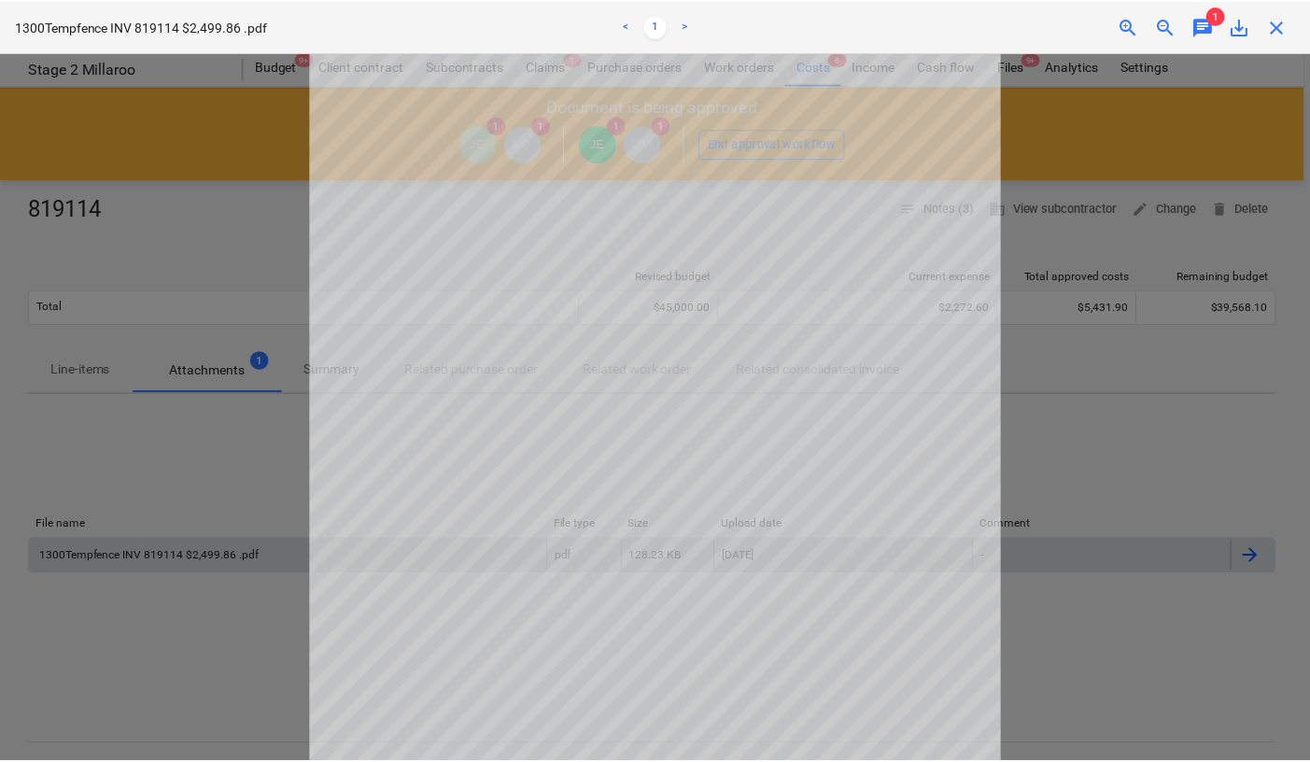
scroll to position [158, 0]
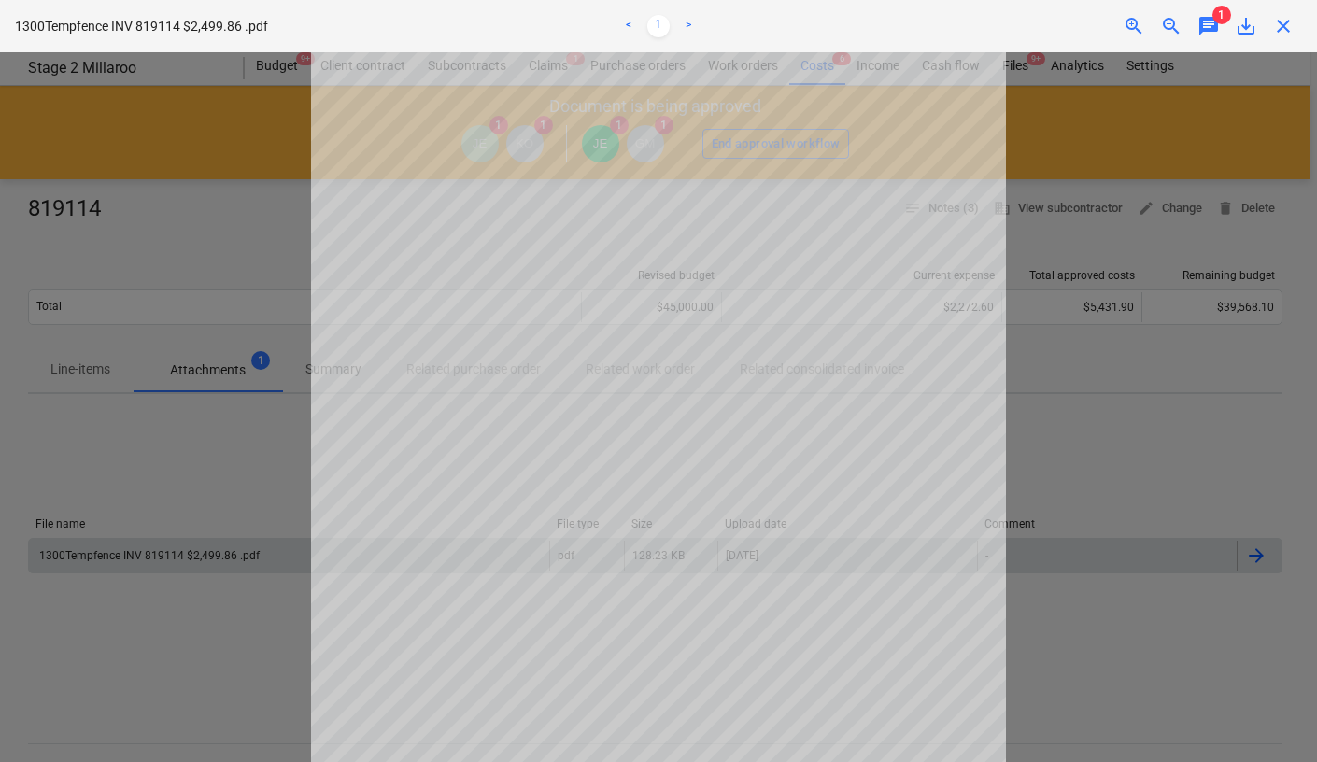
click at [1209, 21] on span "chat" at bounding box center [1208, 26] width 22 height 22
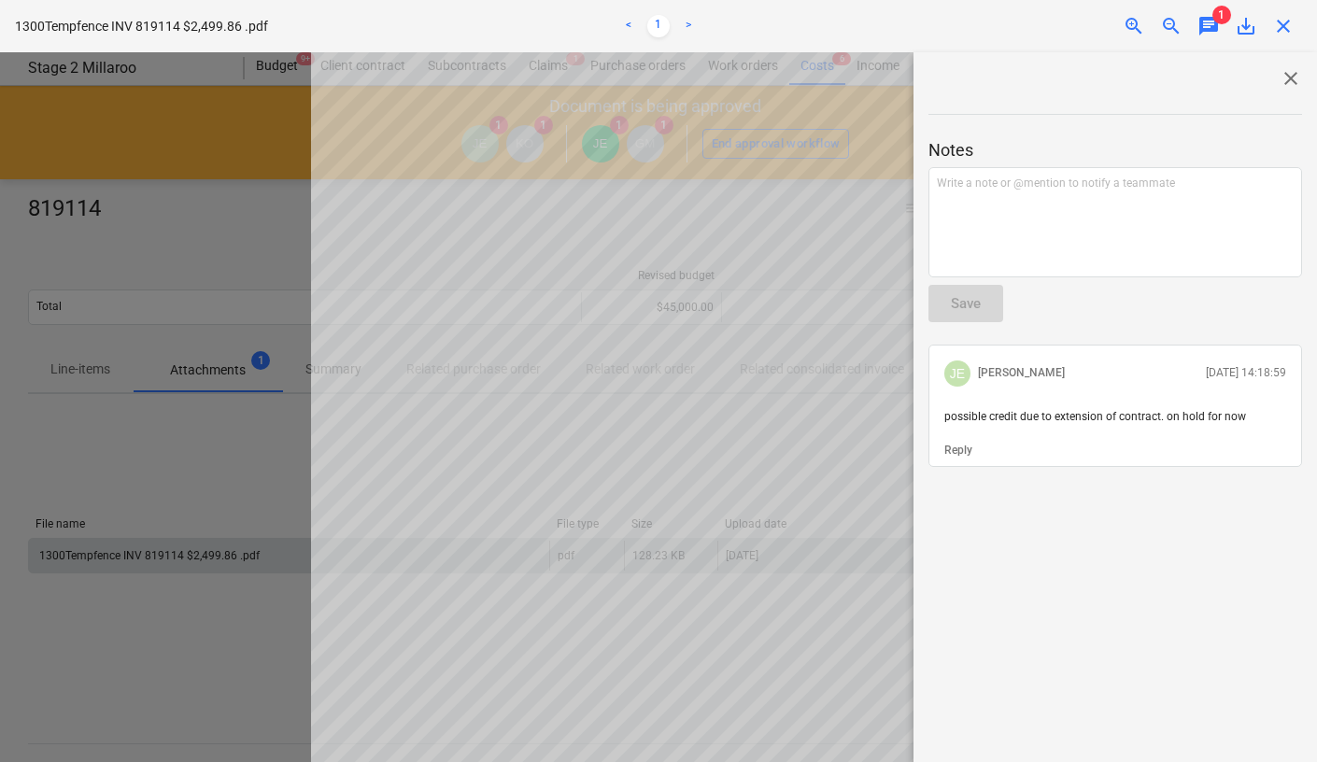
click at [1280, 70] on span "close" at bounding box center [1290, 78] width 22 height 22
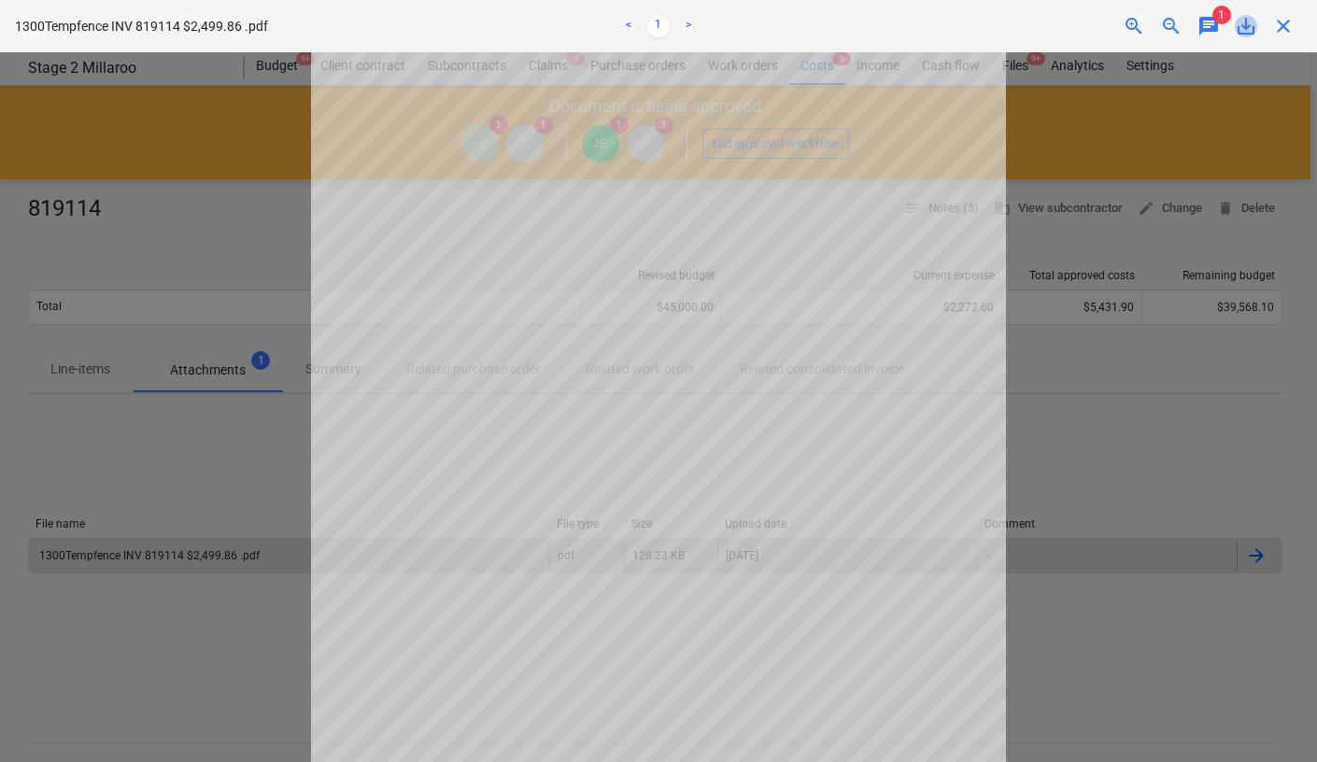
click at [1246, 28] on span "save_alt" at bounding box center [1245, 26] width 22 height 22
click at [1281, 24] on span "close" at bounding box center [1283, 26] width 22 height 22
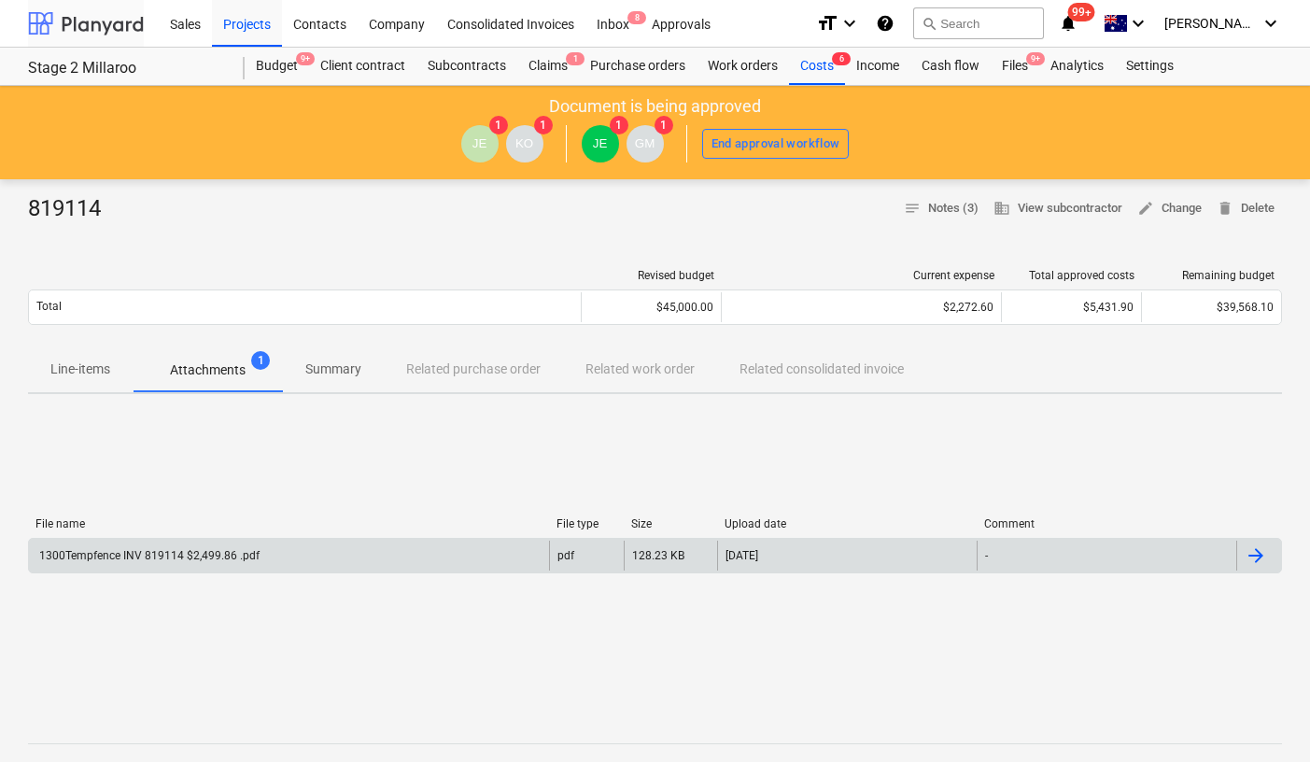
click at [119, 21] on div at bounding box center [86, 23] width 116 height 47
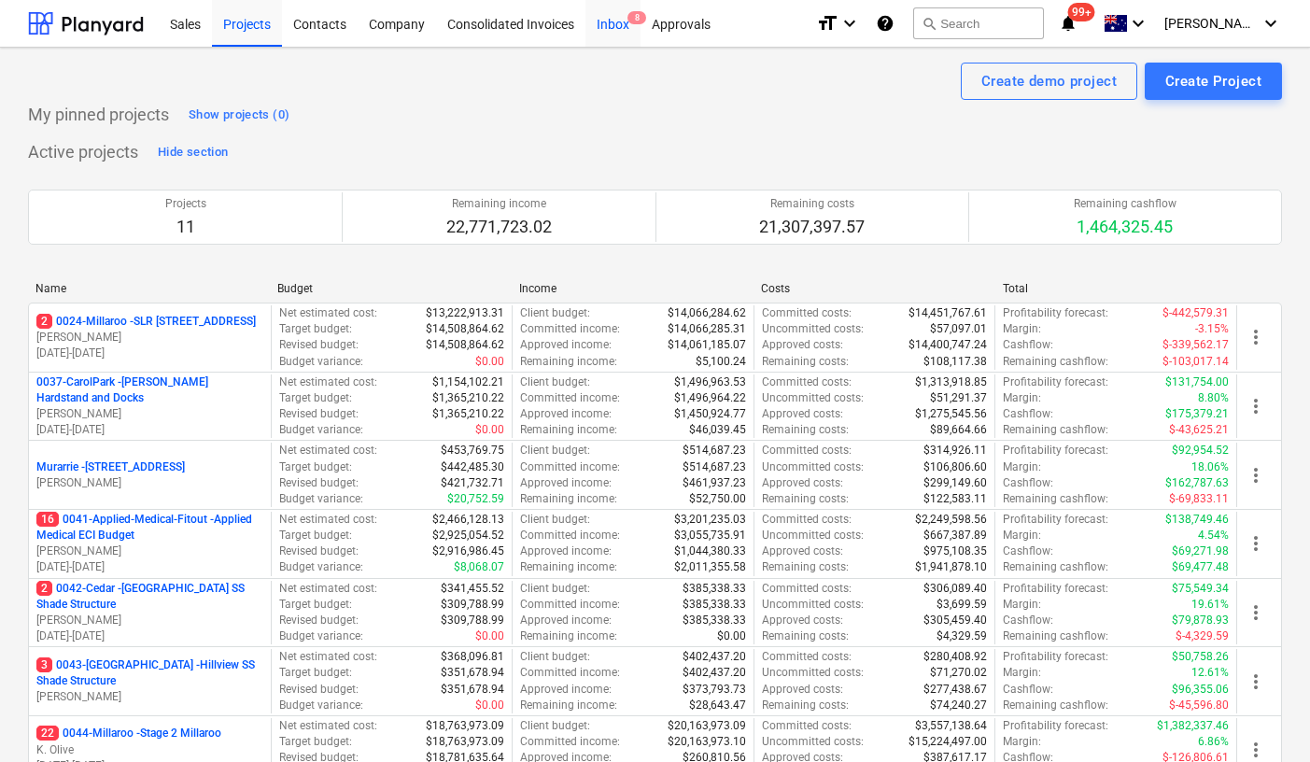
click at [629, 25] on div "Inbox 8" at bounding box center [612, 23] width 55 height 48
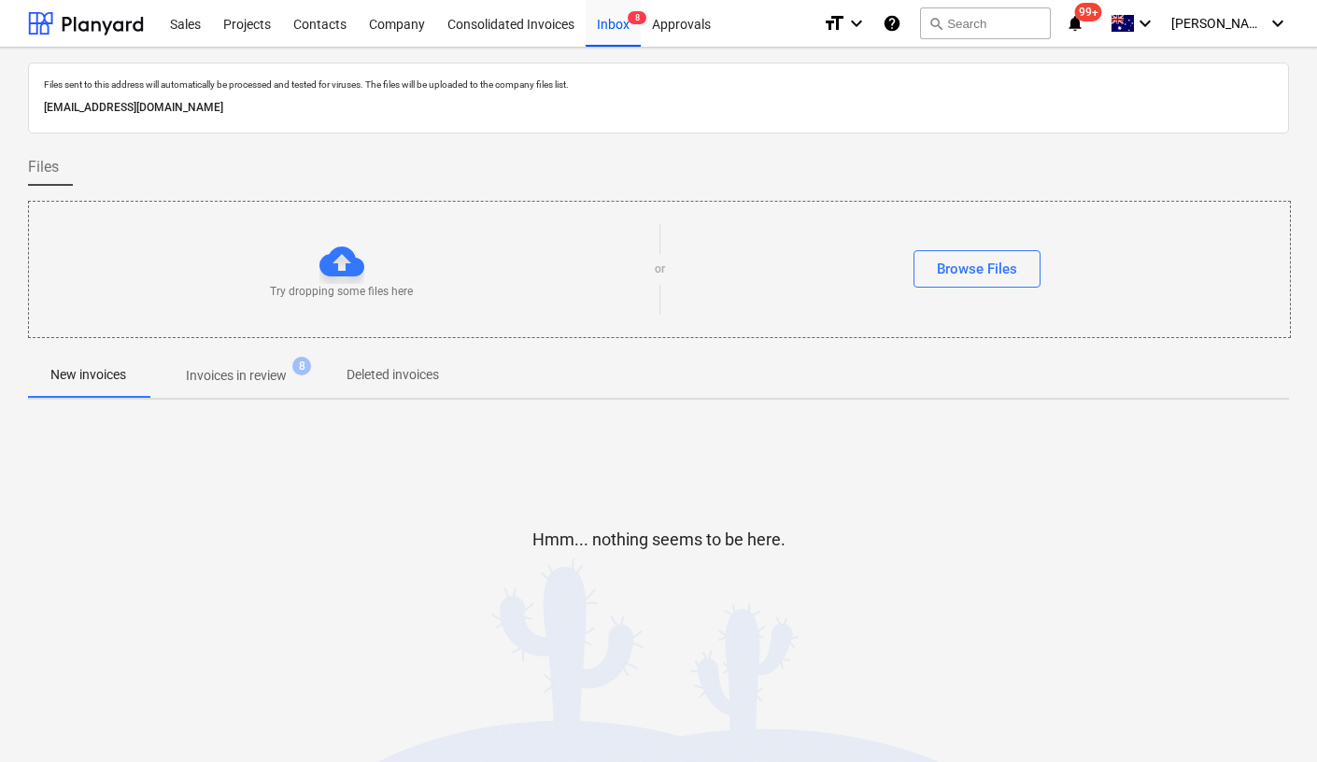
click at [262, 368] on p "Invoices in review" at bounding box center [236, 376] width 101 height 20
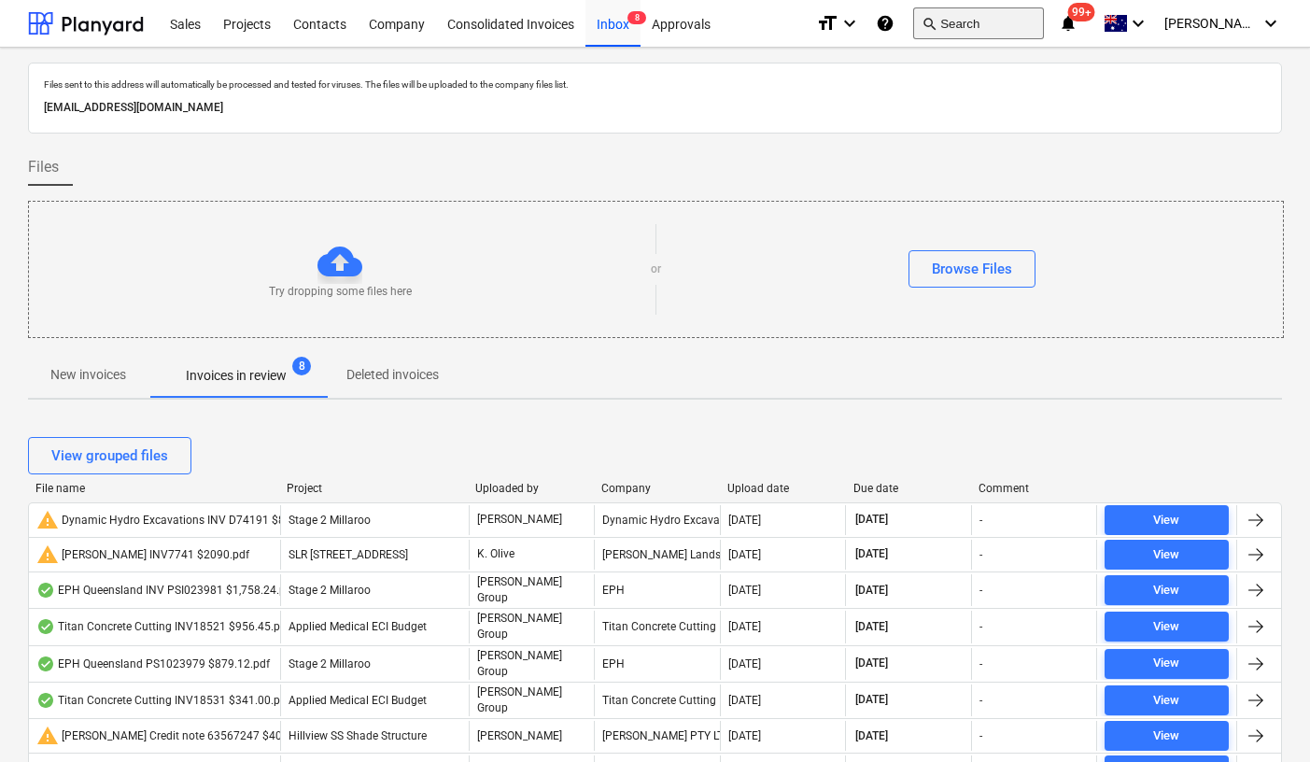
click at [993, 17] on button "search Search" at bounding box center [978, 23] width 131 height 32
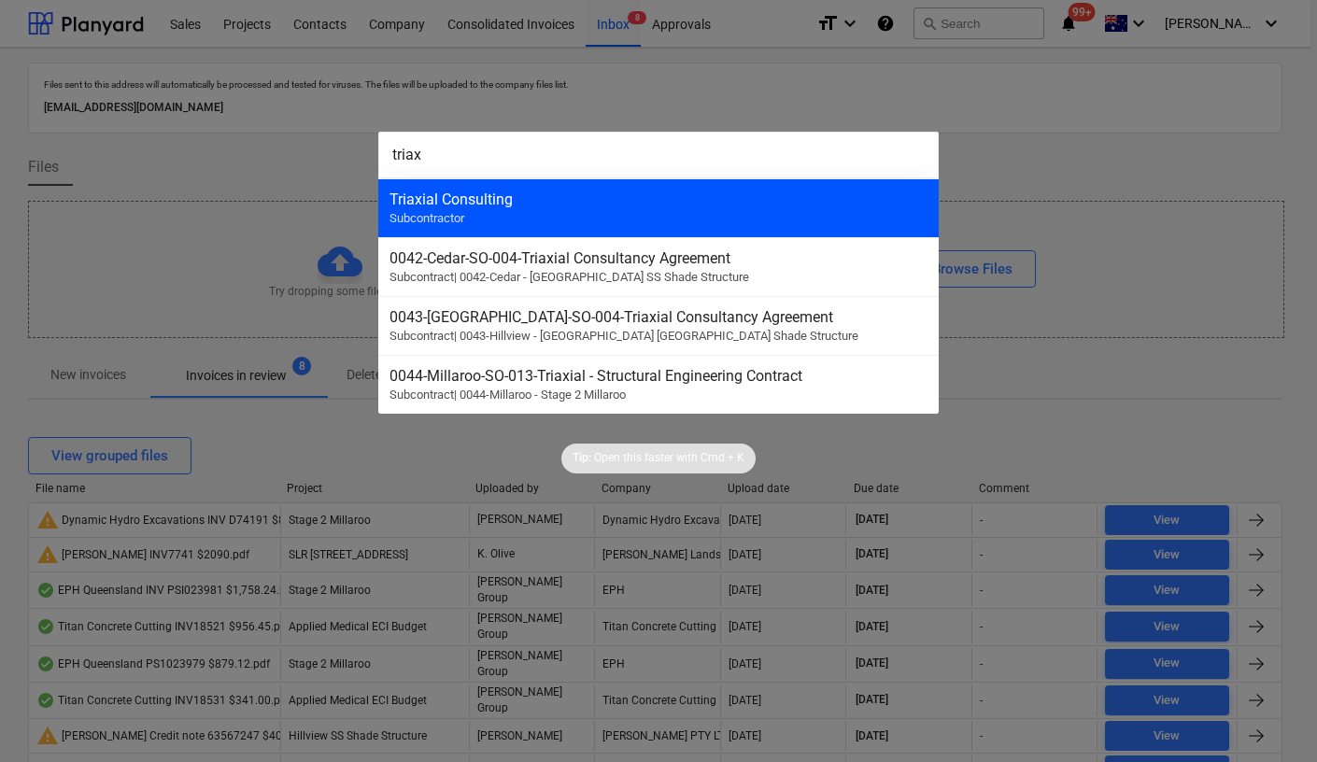
type input "triax"
click at [585, 201] on div "Triaxial Consulting" at bounding box center [658, 199] width 538 height 18
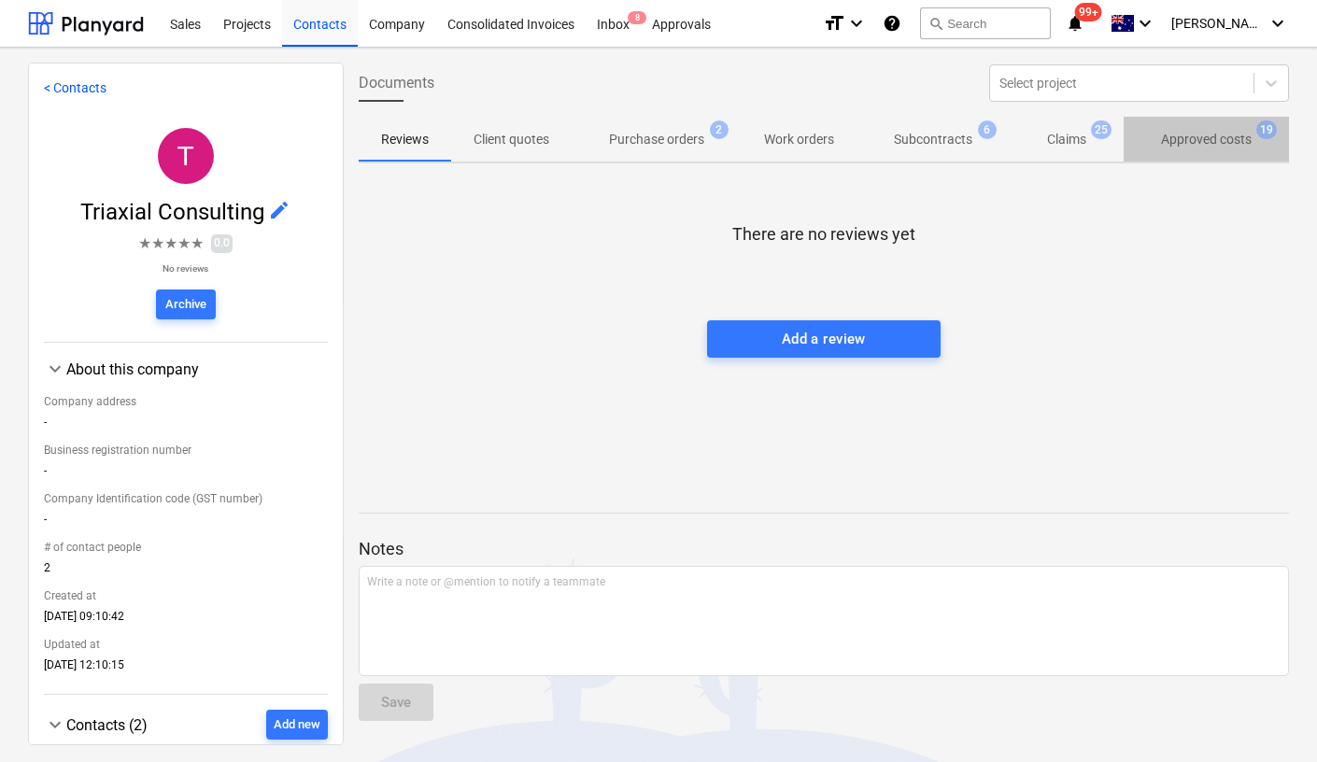
click at [1232, 141] on p "Approved costs" at bounding box center [1206, 140] width 91 height 20
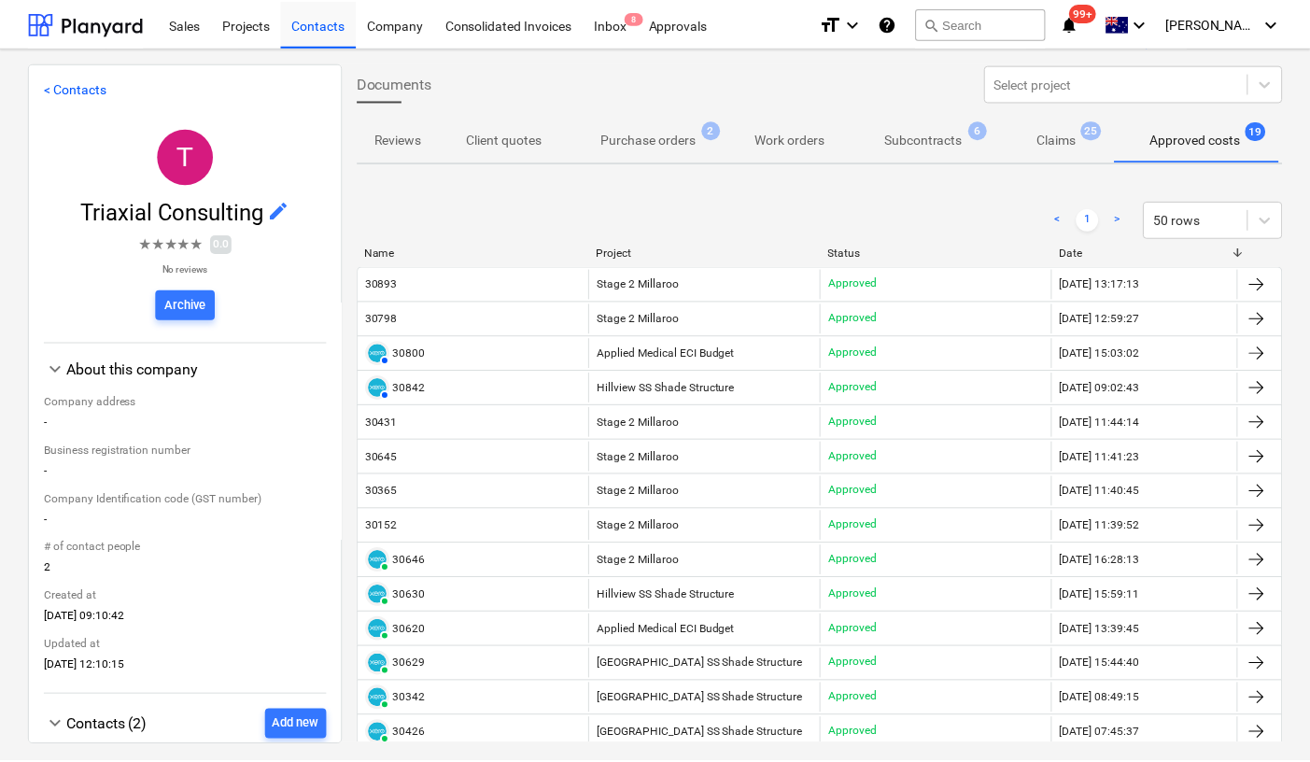
scroll to position [0, 7]
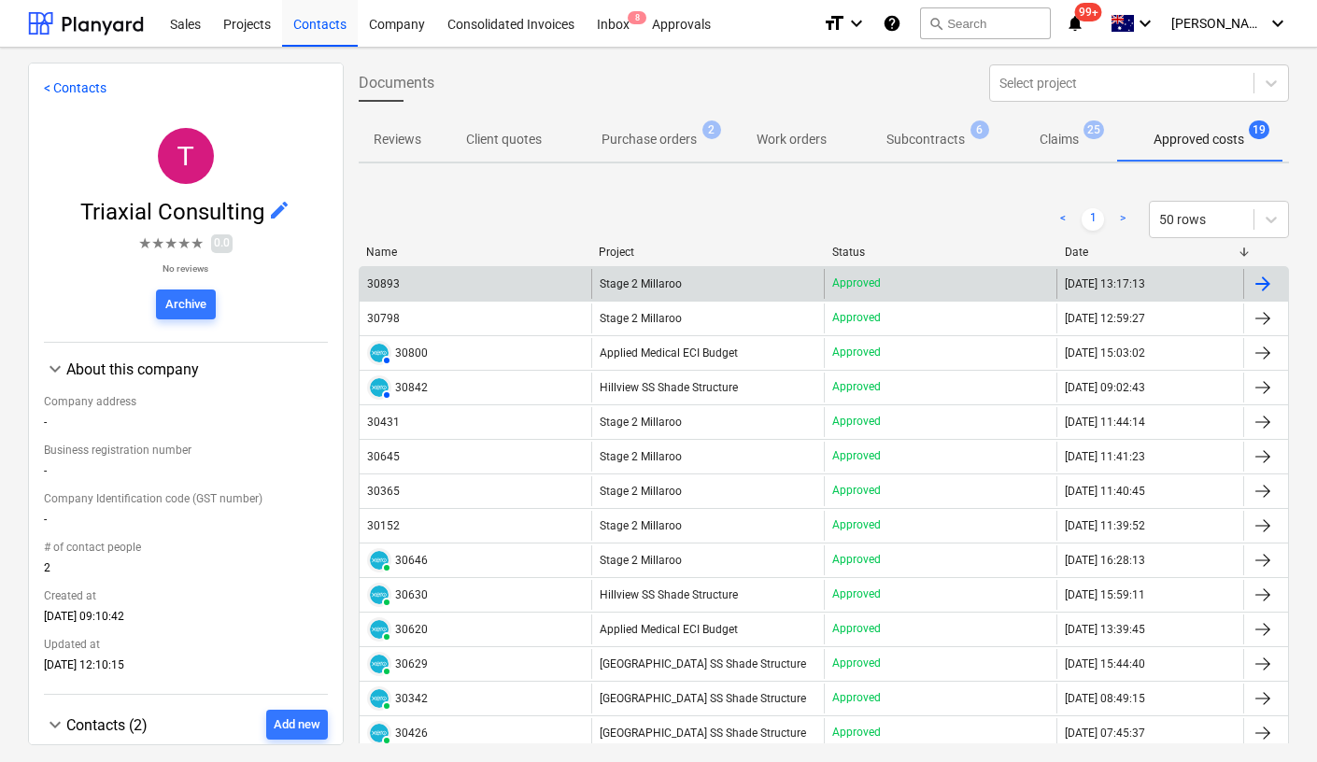
click at [383, 282] on div "30893" at bounding box center [383, 283] width 33 height 13
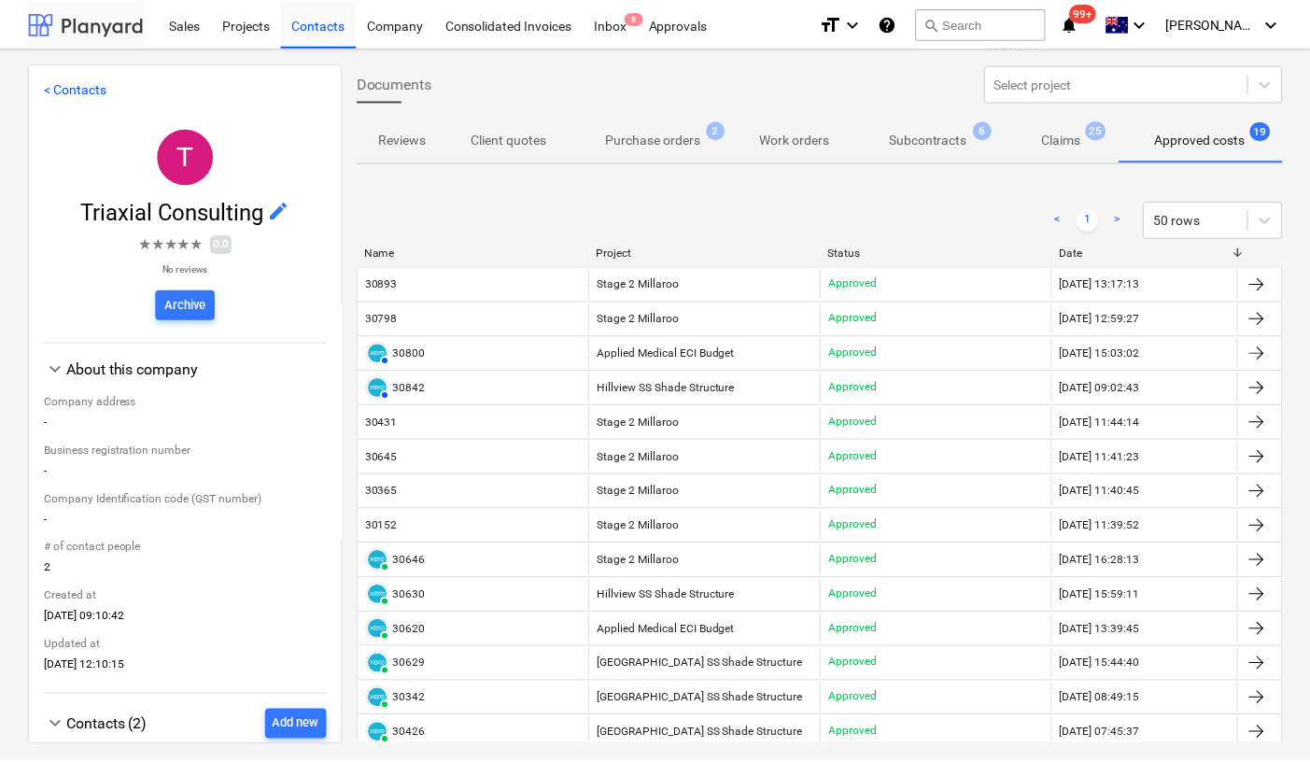
scroll to position [0, 7]
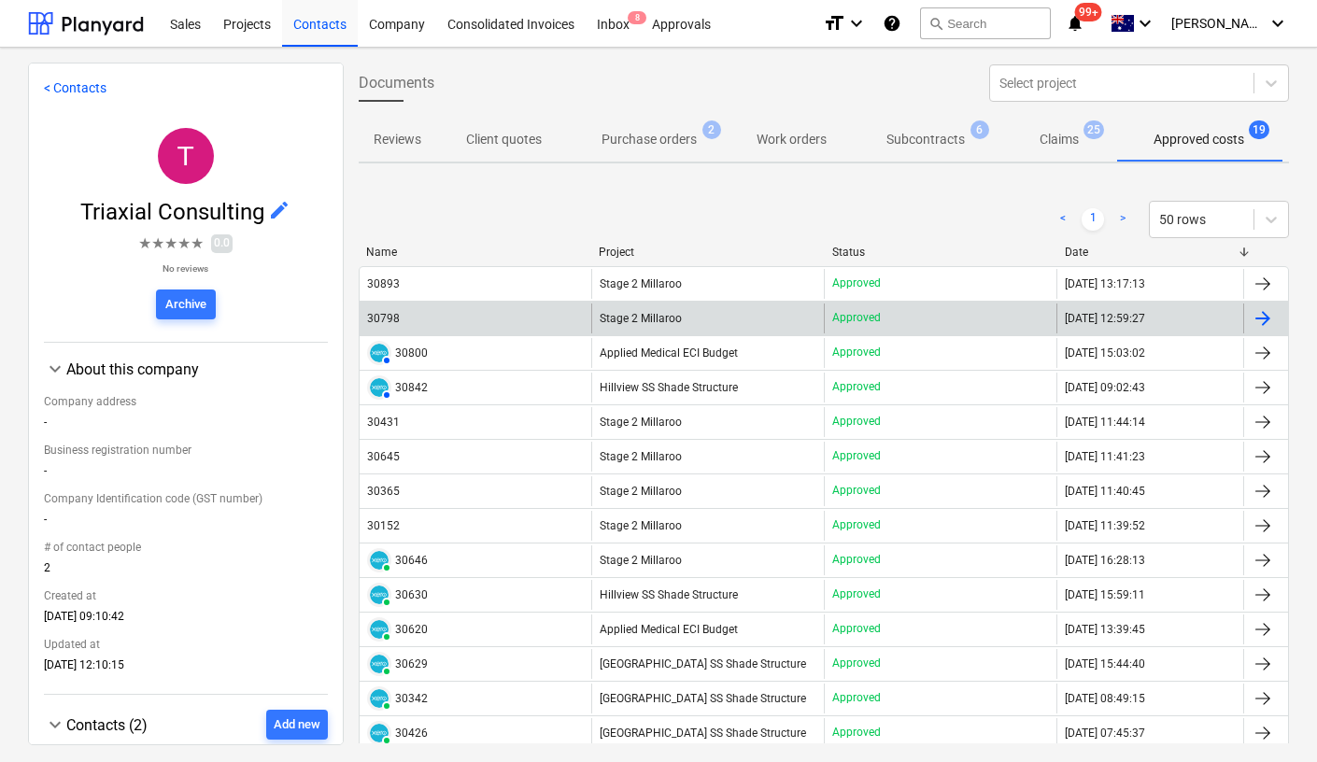
click at [390, 316] on div "30798" at bounding box center [383, 318] width 33 height 13
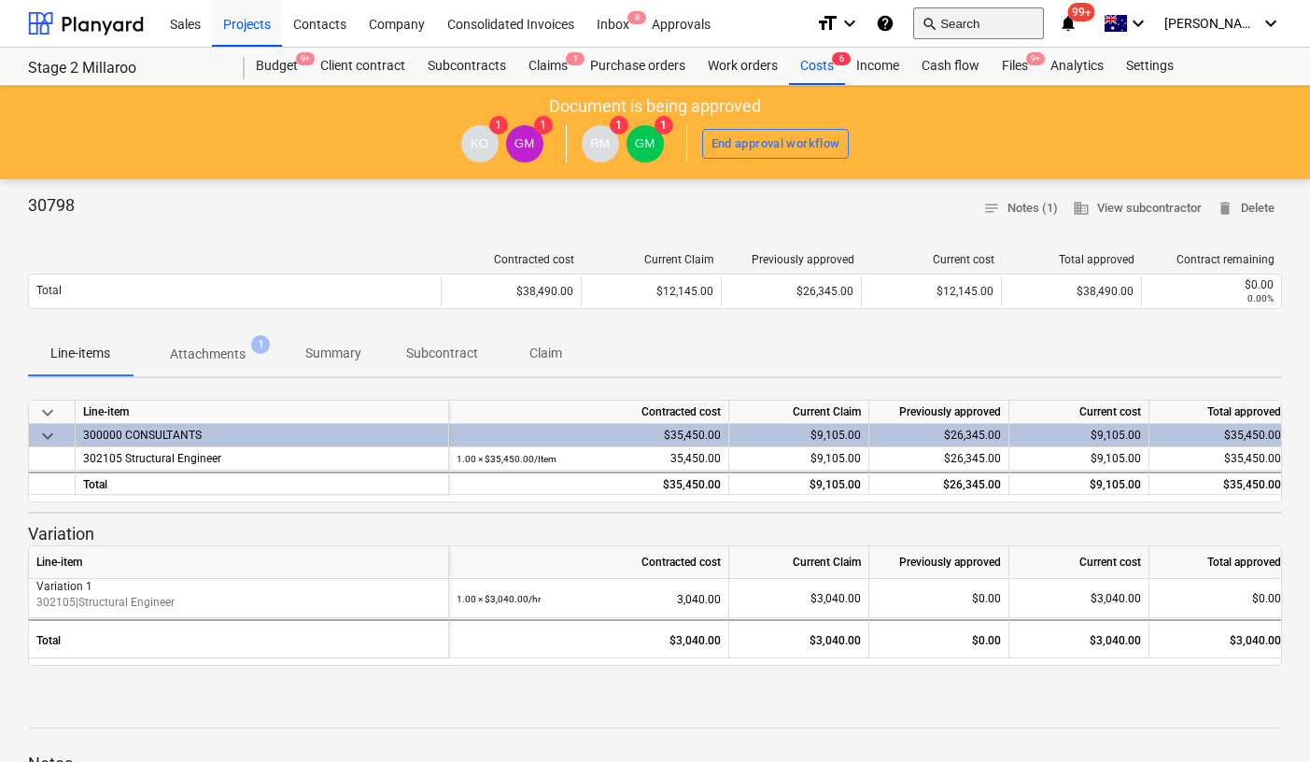
click at [1009, 24] on button "search Search" at bounding box center [978, 23] width 131 height 32
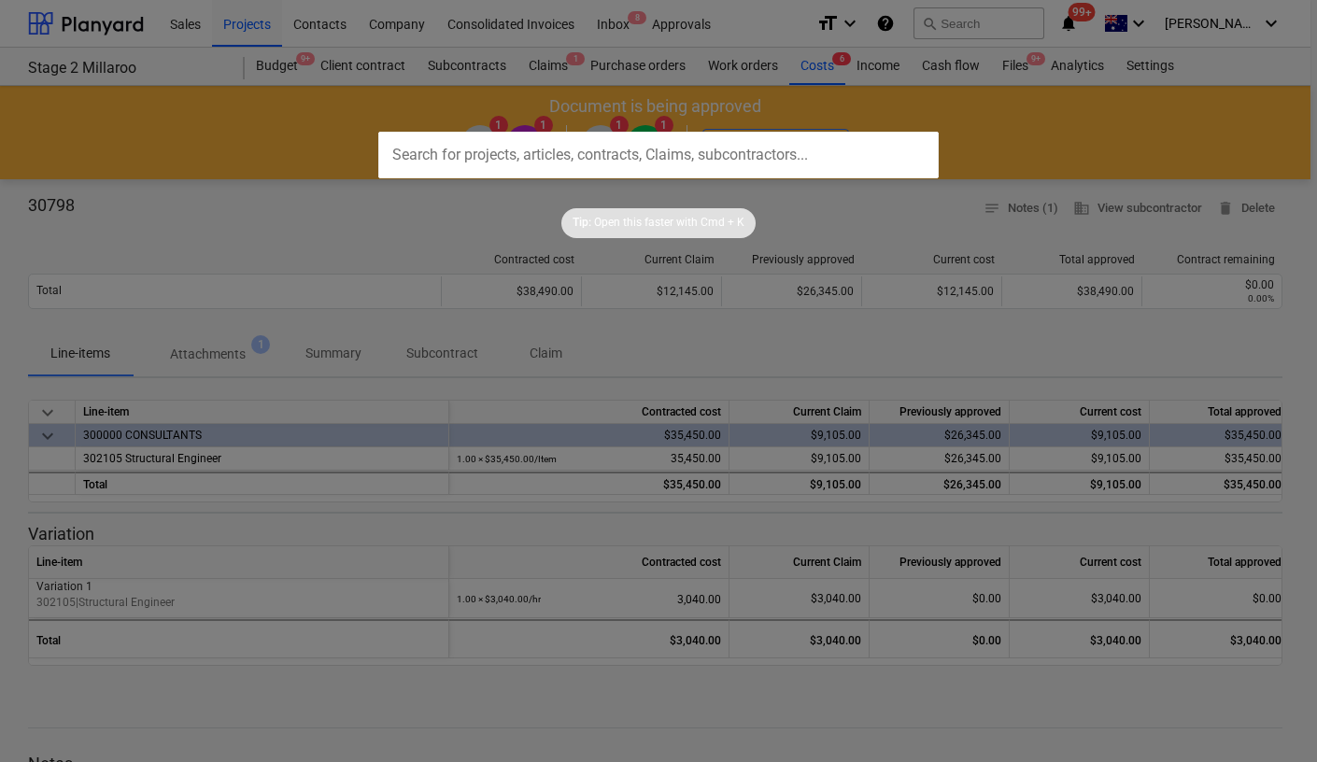
click at [156, 125] on div at bounding box center [658, 381] width 1317 height 762
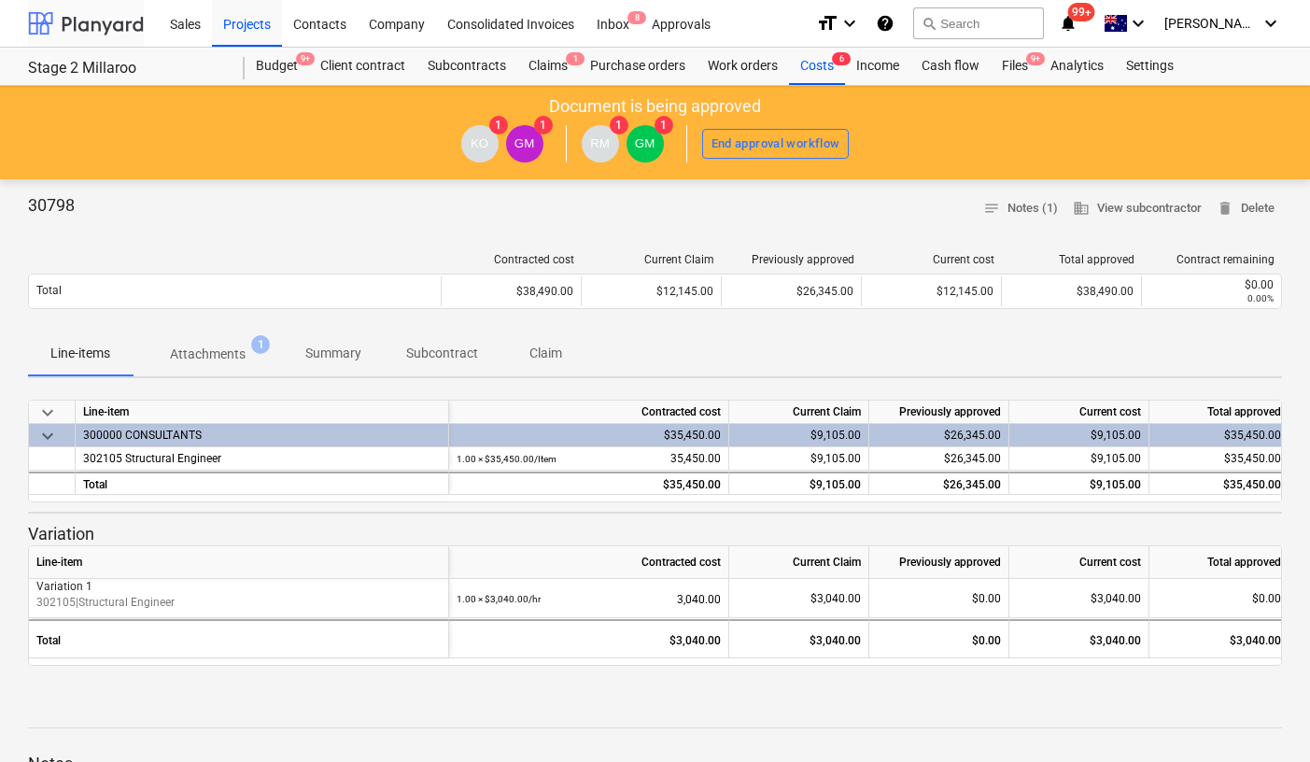
click at [97, 17] on div at bounding box center [86, 23] width 116 height 47
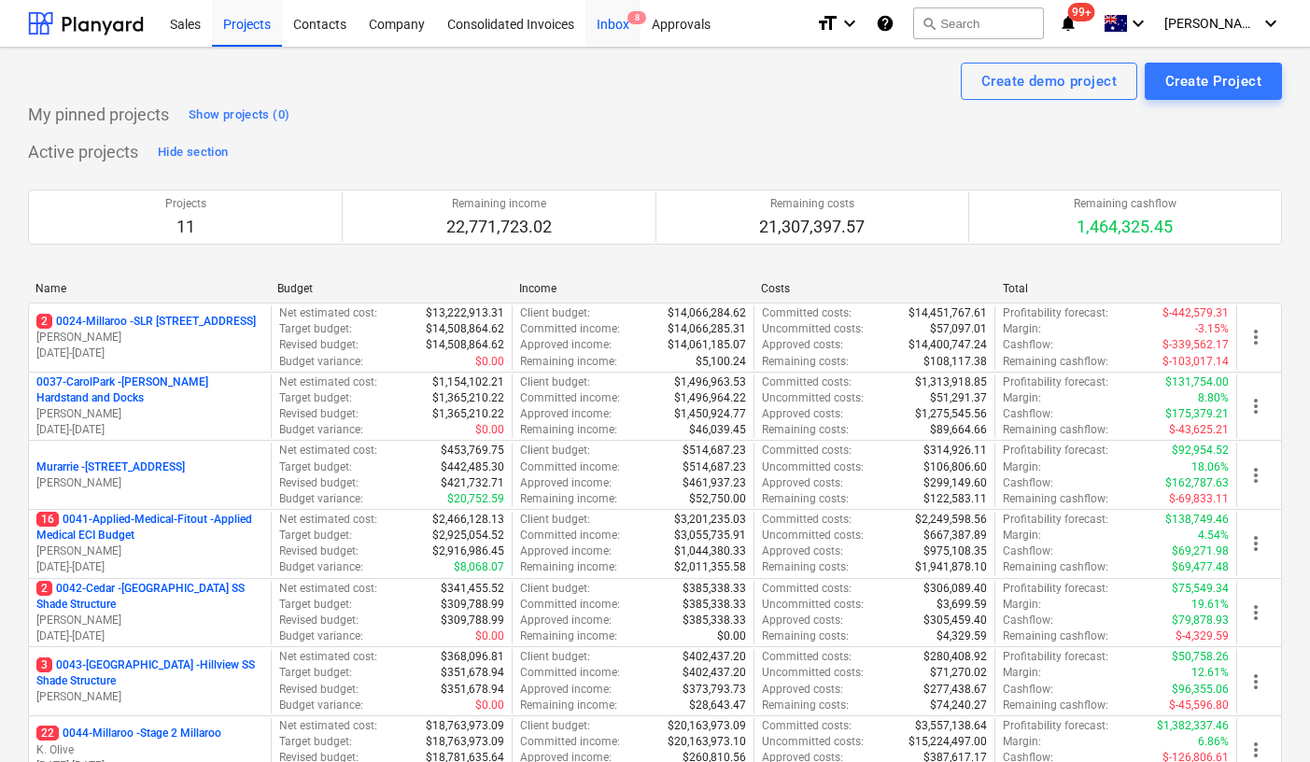
click at [598, 24] on div "Inbox 8" at bounding box center [612, 23] width 55 height 48
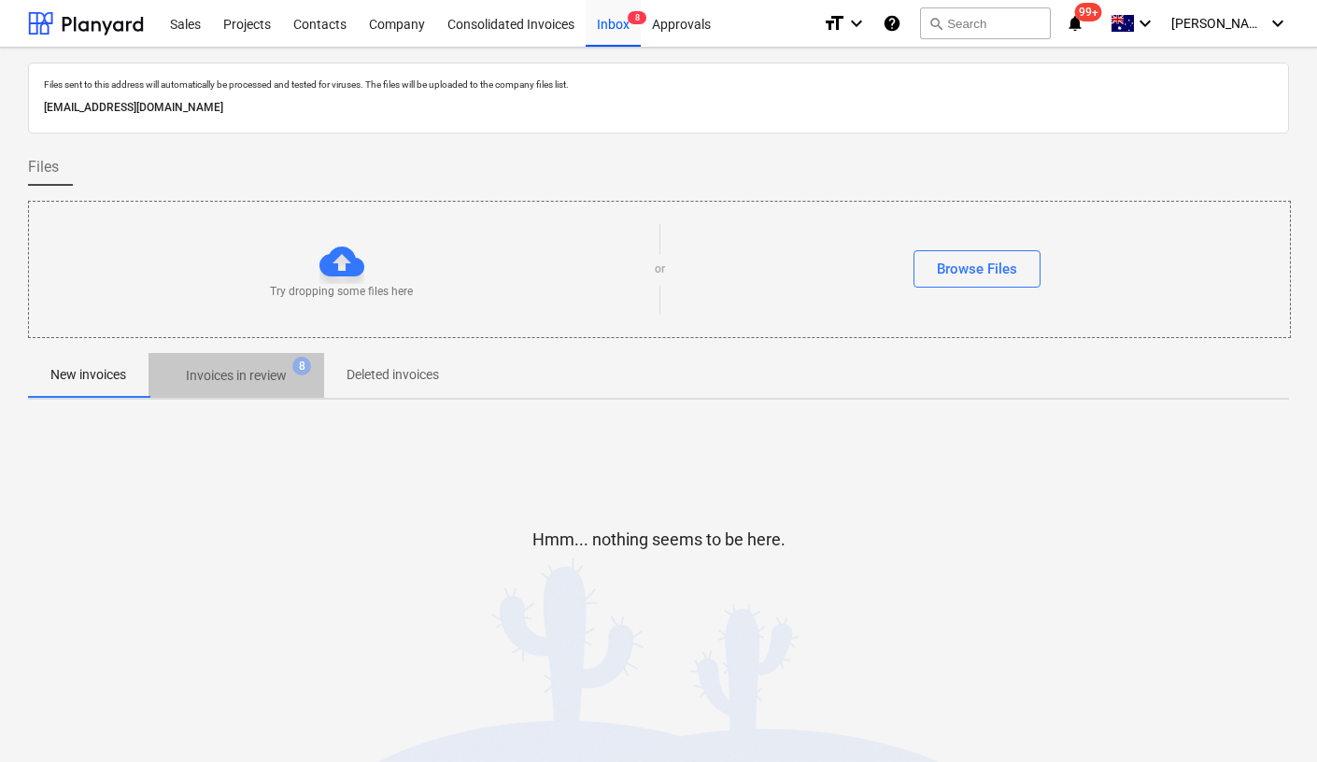
click at [248, 380] on p "Invoices in review" at bounding box center [236, 376] width 101 height 20
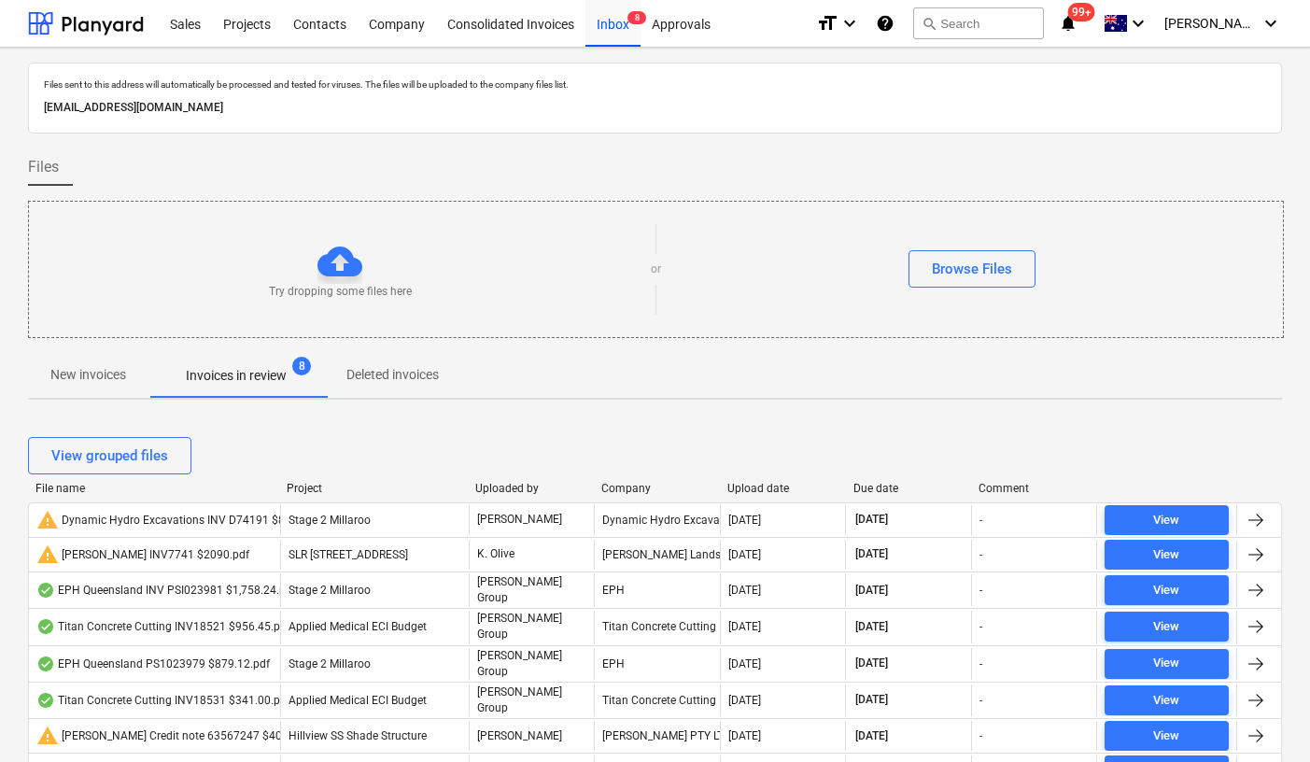
click at [40, 480] on div "View grouped files" at bounding box center [655, 456] width 1254 height 52
click at [64, 484] on div "File name" at bounding box center [153, 488] width 236 height 13
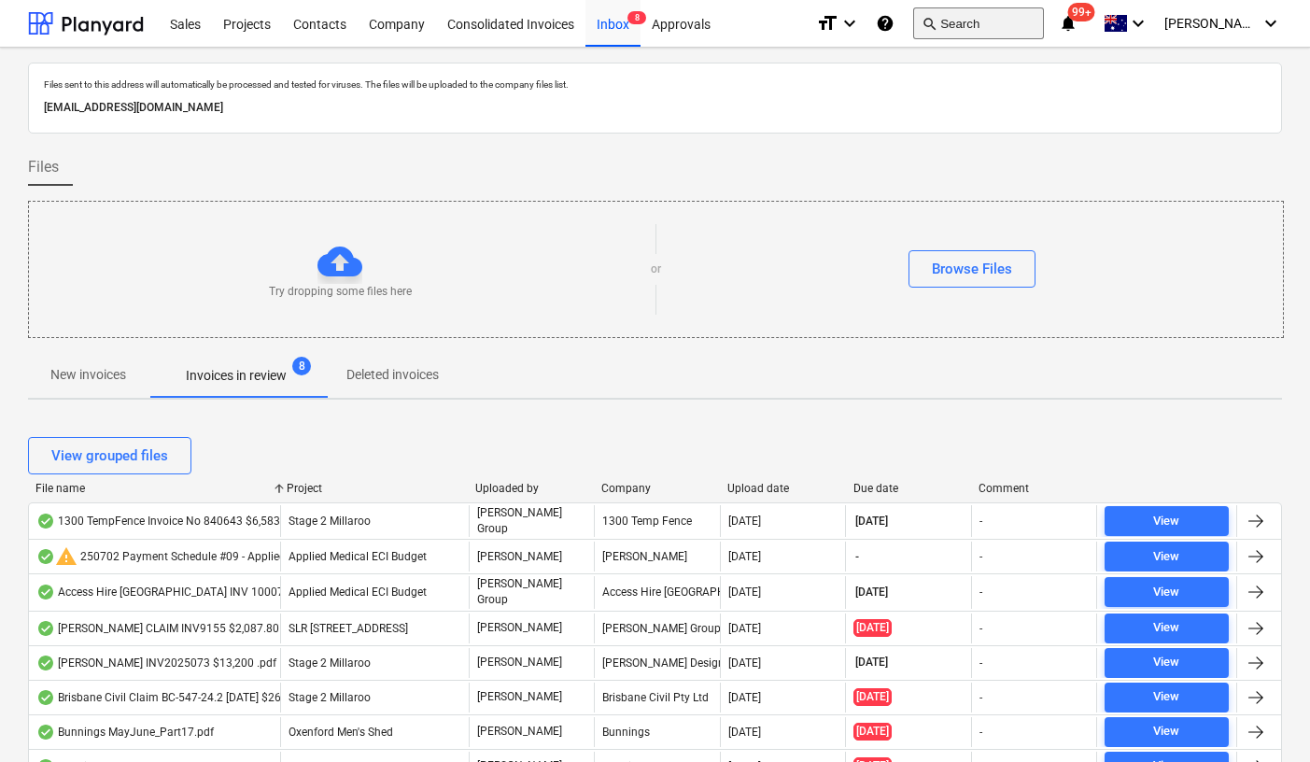
click at [1021, 24] on button "search Search" at bounding box center [978, 23] width 131 height 32
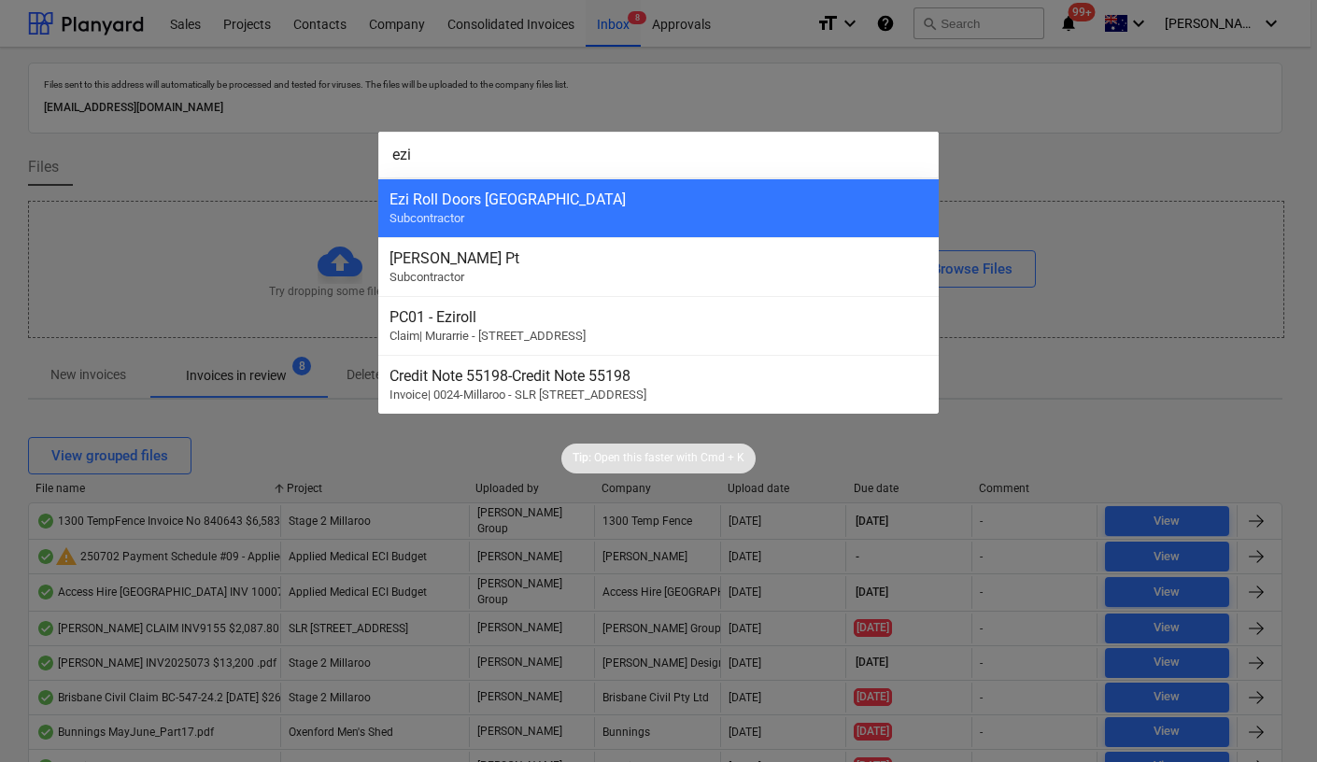
type input "ezi"
click at [598, 203] on div "Ezi Roll Doors [GEOGRAPHIC_DATA]" at bounding box center [658, 199] width 538 height 18
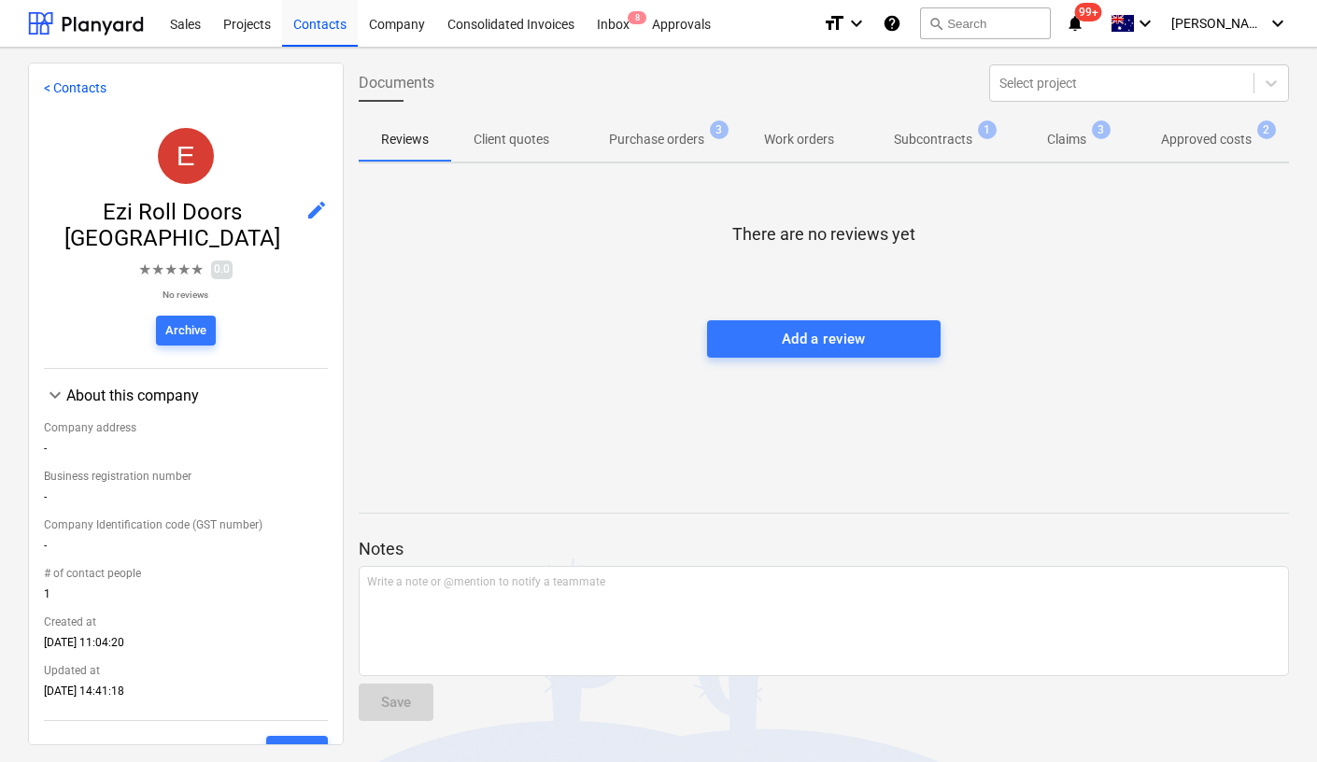
click at [1086, 146] on span "Claims 3" at bounding box center [1066, 140] width 69 height 20
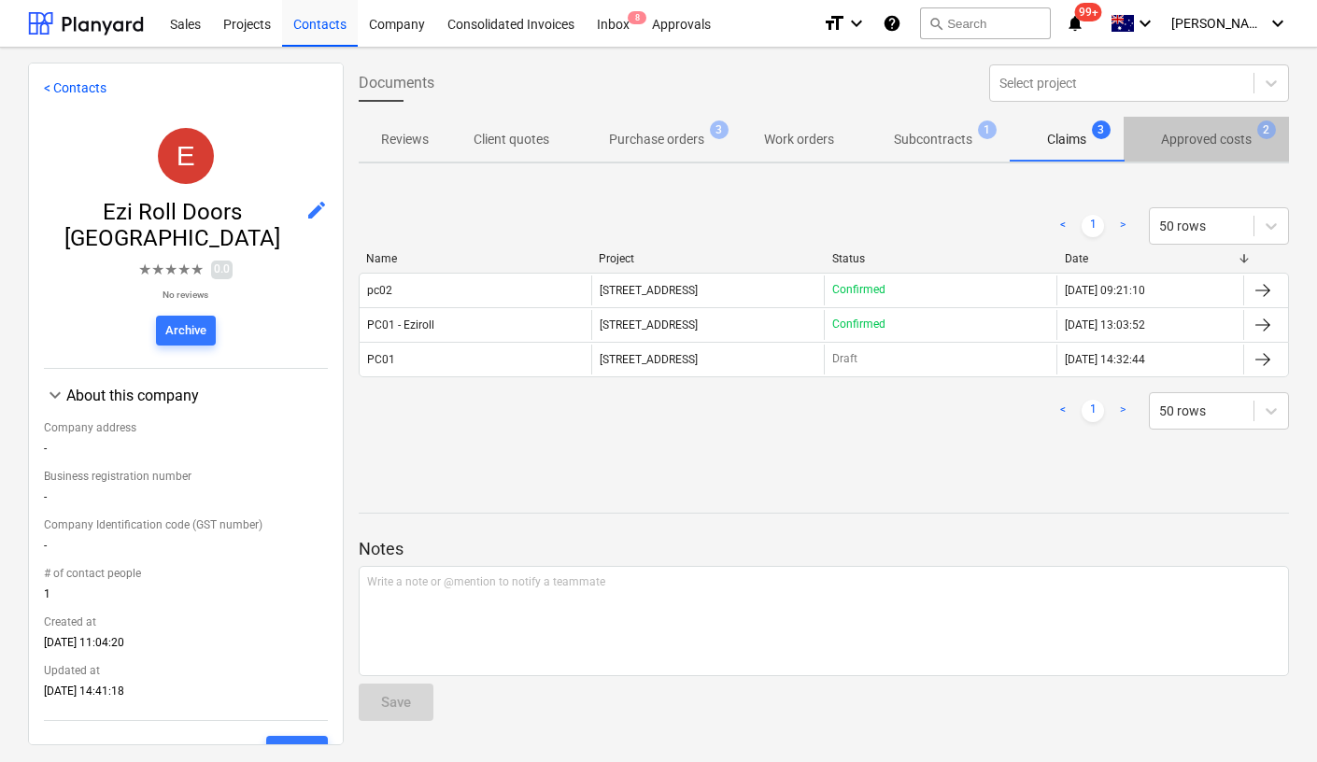
click at [1176, 151] on span "Approved costs 2" at bounding box center [1205, 139] width 165 height 34
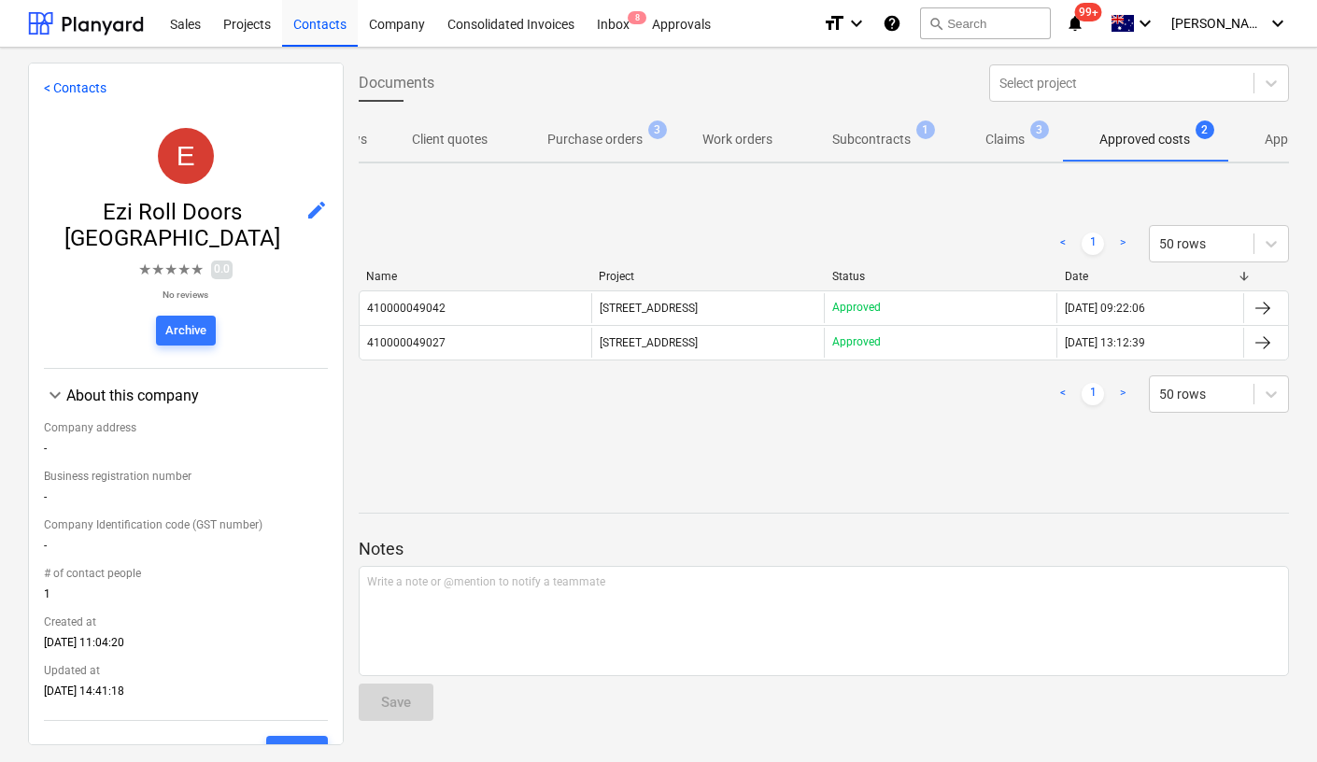
scroll to position [0, 124]
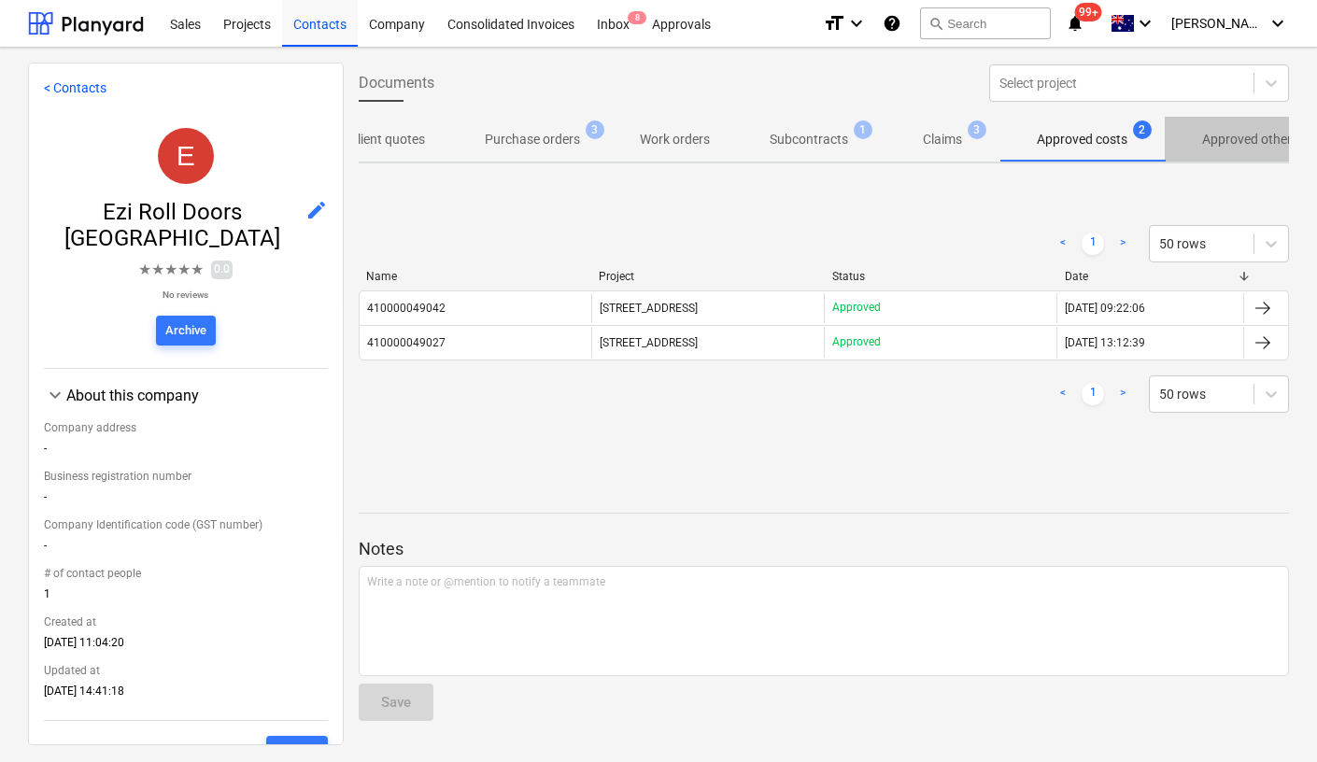
click at [1199, 148] on span "Approved other costs 4" at bounding box center [1264, 140] width 154 height 20
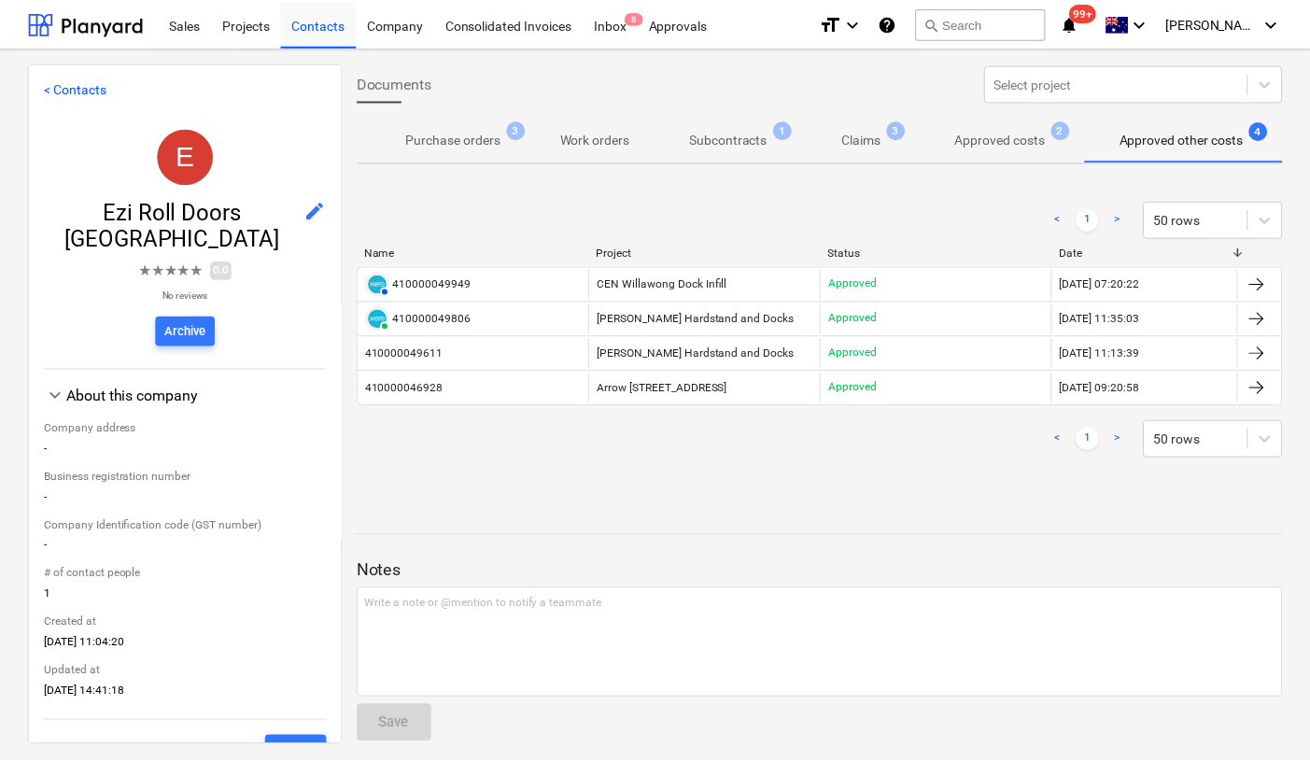
scroll to position [0, 206]
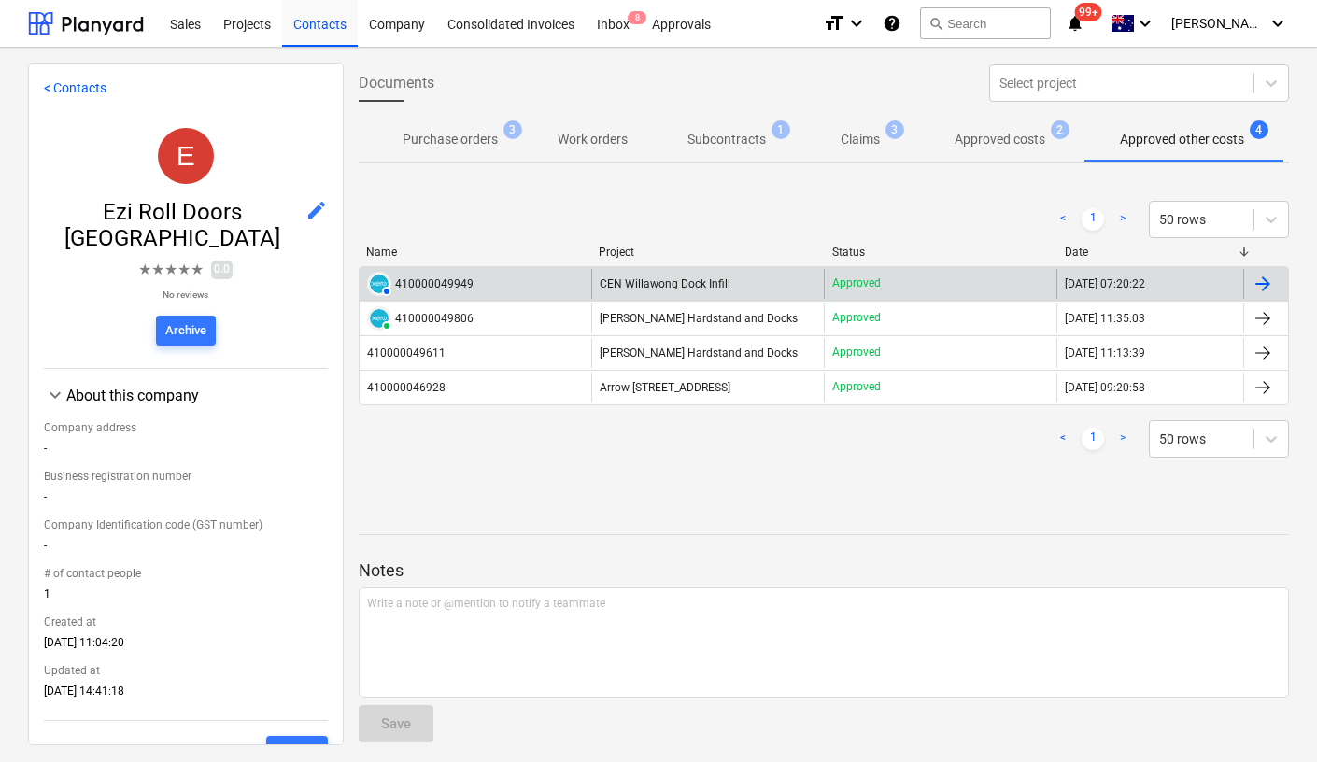
click at [456, 279] on div "410000049949" at bounding box center [434, 283] width 78 height 13
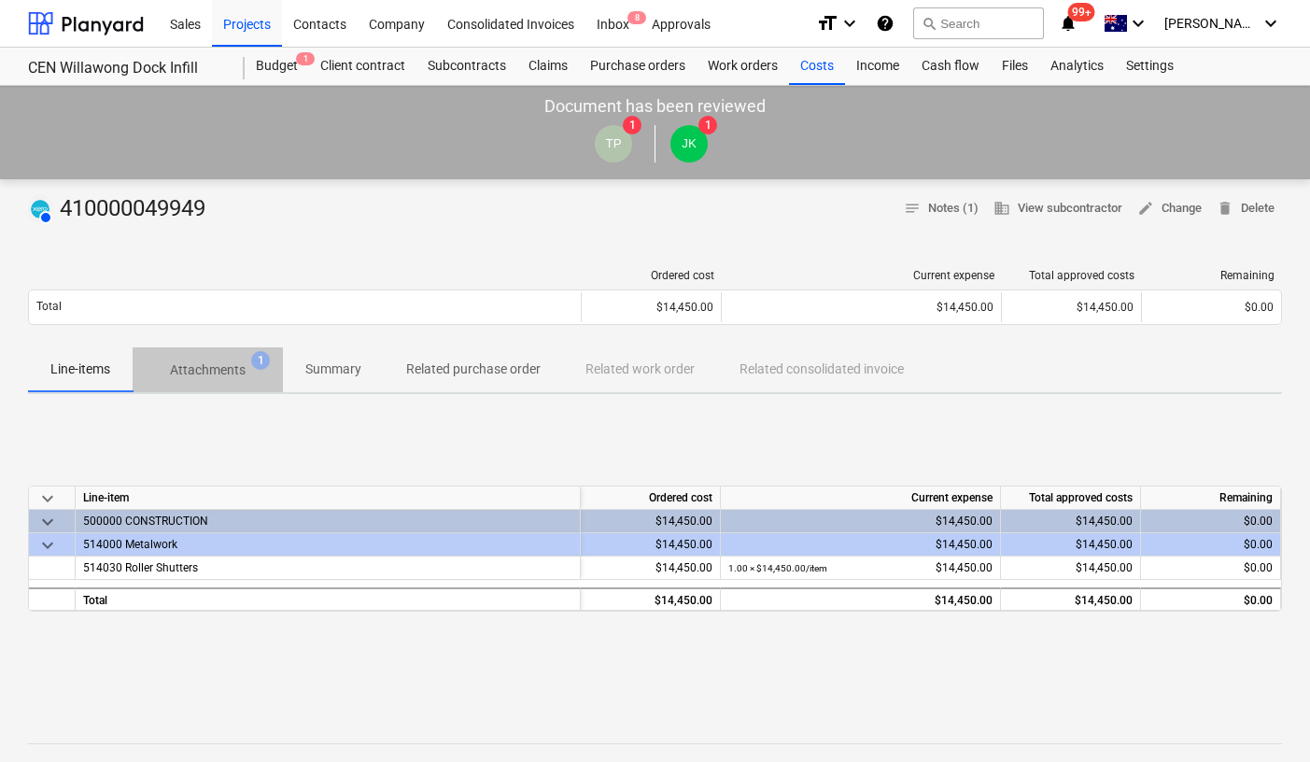
click at [233, 366] on p "Attachments" at bounding box center [208, 370] width 76 height 20
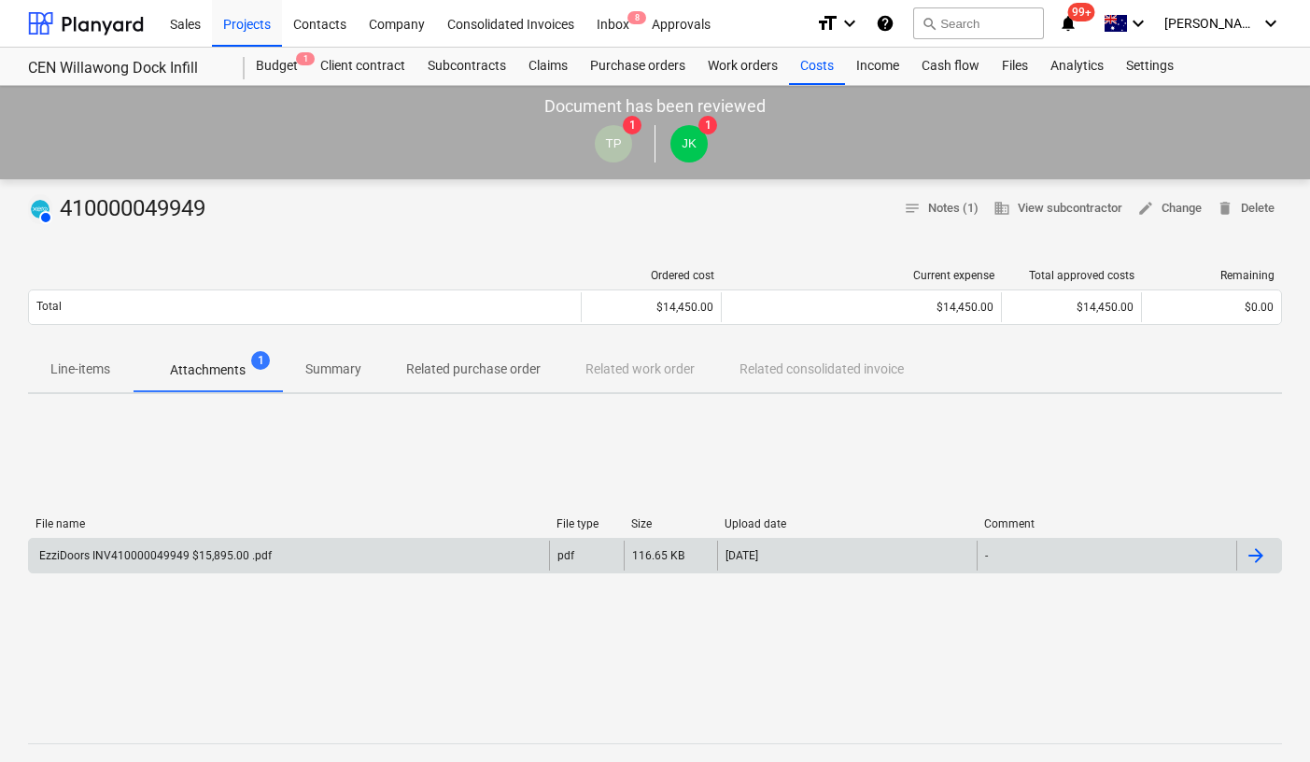
click at [145, 569] on div "EzziDoors INV410000049949 $15,895.00 .pdf" at bounding box center [289, 556] width 520 height 30
